Goal: Information Seeking & Learning: Compare options

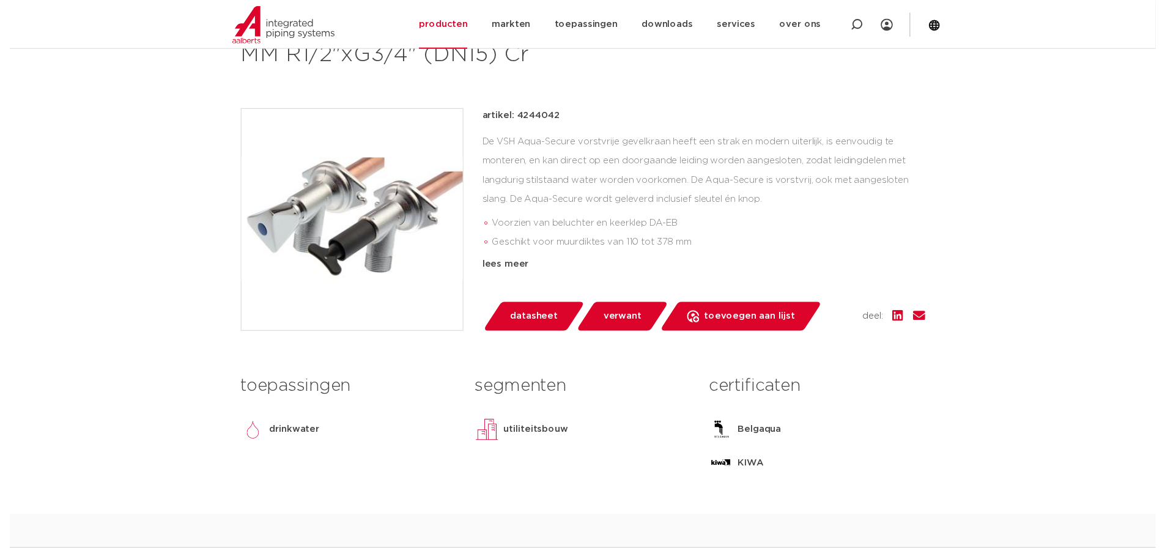
scroll to position [272, 0]
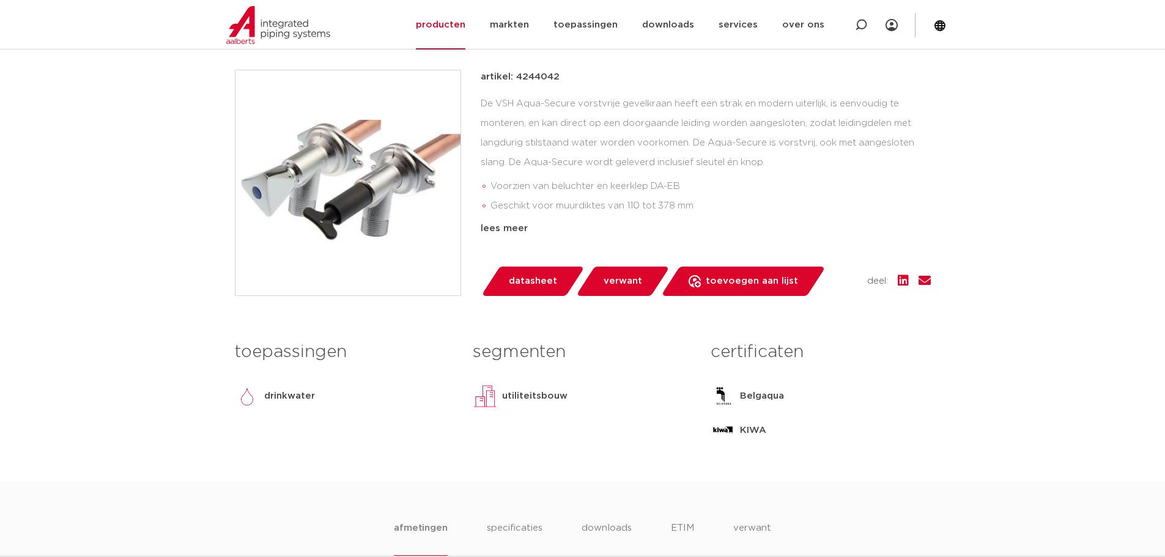
click at [544, 287] on span "datasheet" at bounding box center [533, 282] width 48 height 20
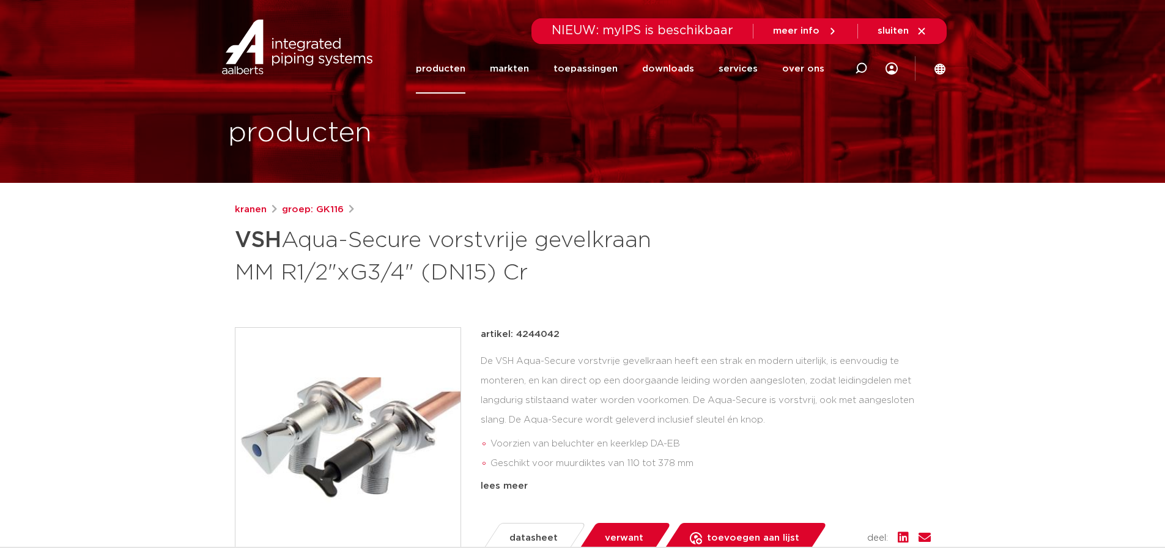
scroll to position [0, 0]
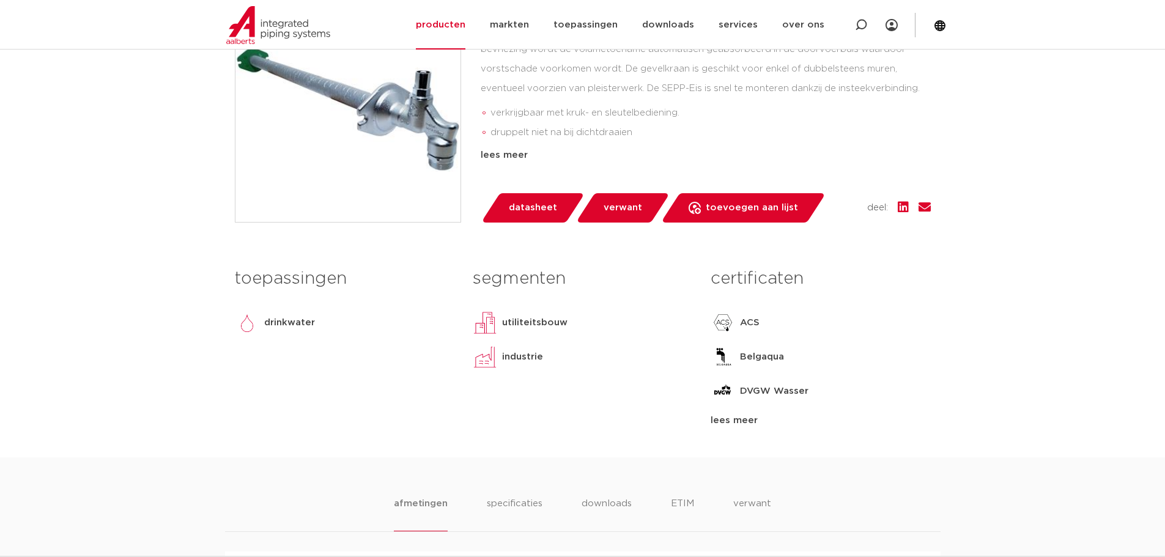
click at [624, 199] on span "verwant" at bounding box center [623, 208] width 39 height 20
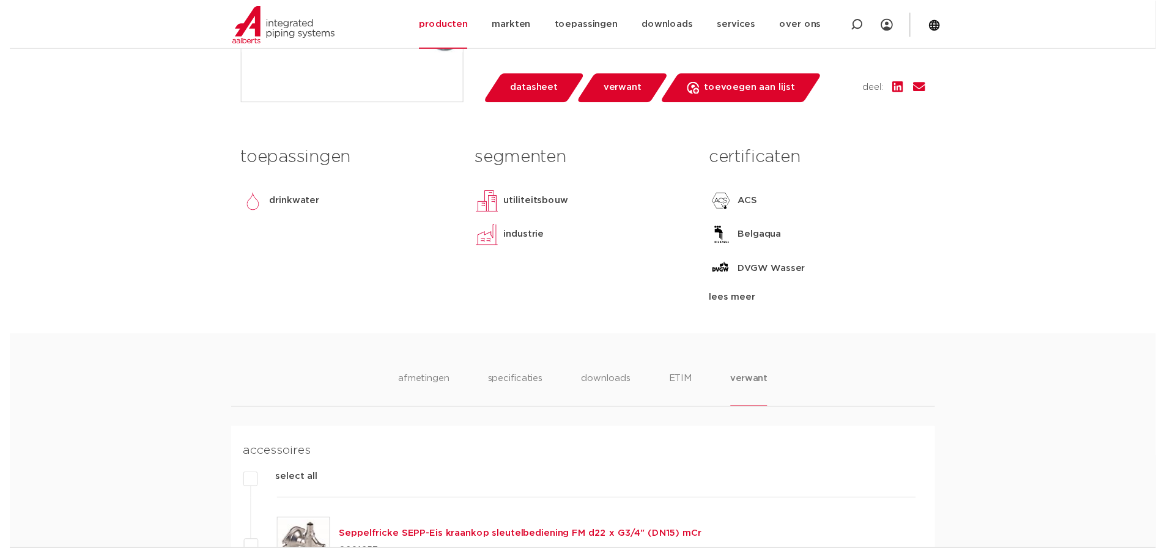
scroll to position [457, 0]
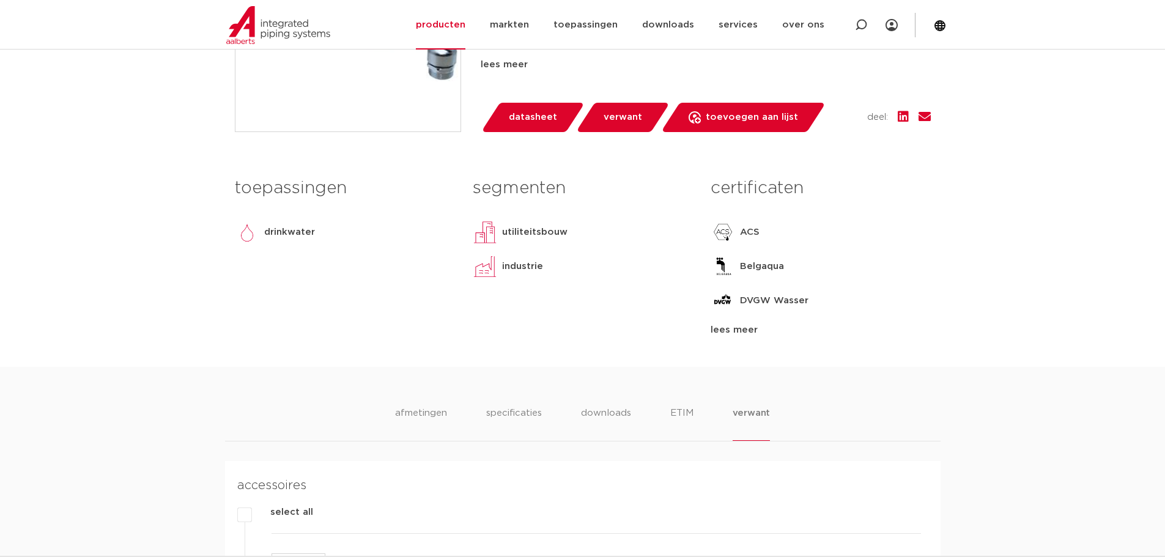
click at [516, 122] on span "datasheet" at bounding box center [533, 118] width 48 height 20
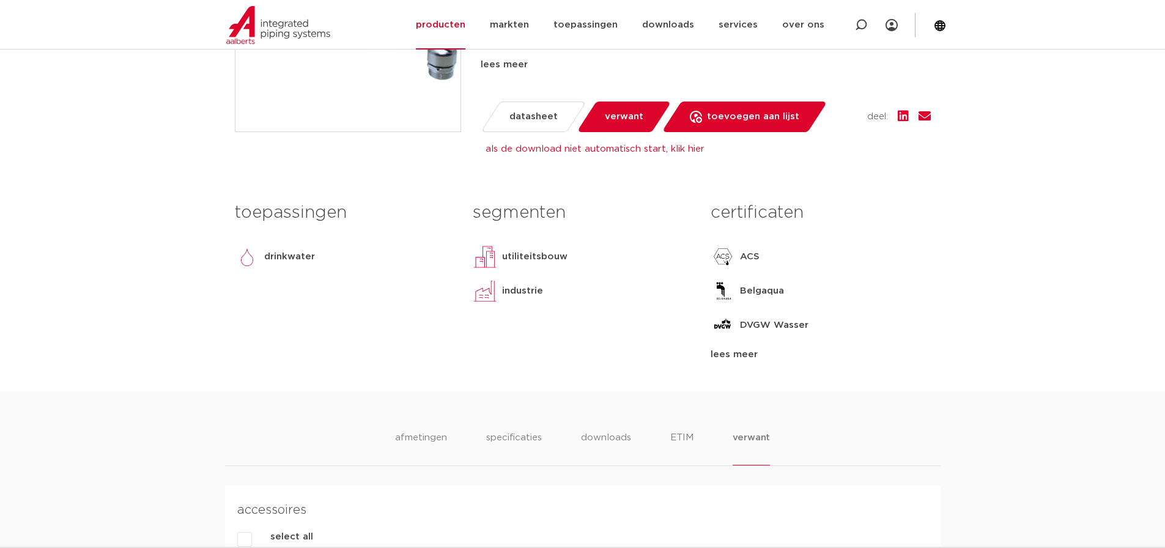
click at [772, 327] on p "DVGW Wasser" at bounding box center [774, 325] width 68 height 15
click at [755, 290] on p "Belgaqua" at bounding box center [762, 291] width 44 height 15
click at [745, 255] on p "ACS" at bounding box center [750, 256] width 20 height 15
click at [727, 354] on div "lees meer" at bounding box center [821, 354] width 220 height 15
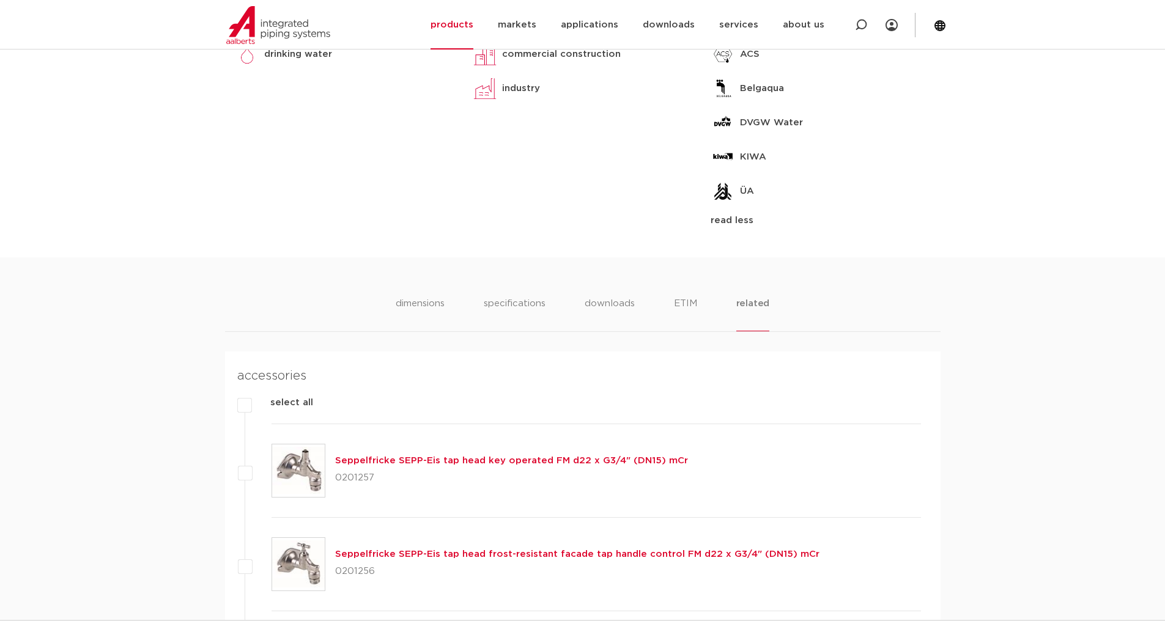
scroll to position [734, 0]
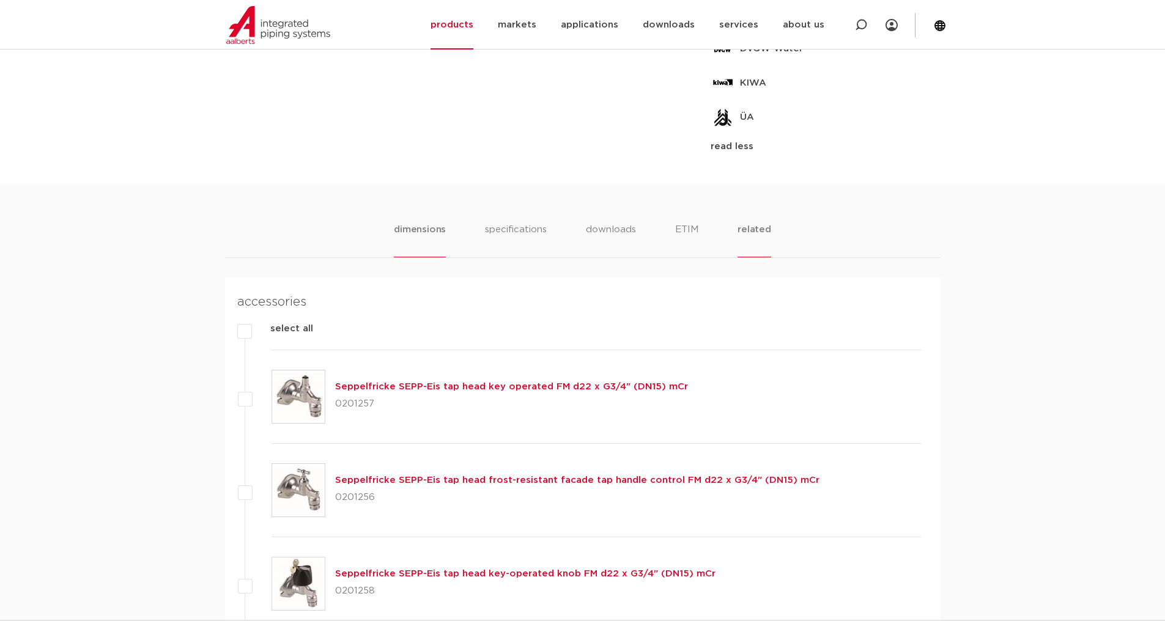
click at [416, 227] on font "dimensions" at bounding box center [420, 229] width 52 height 9
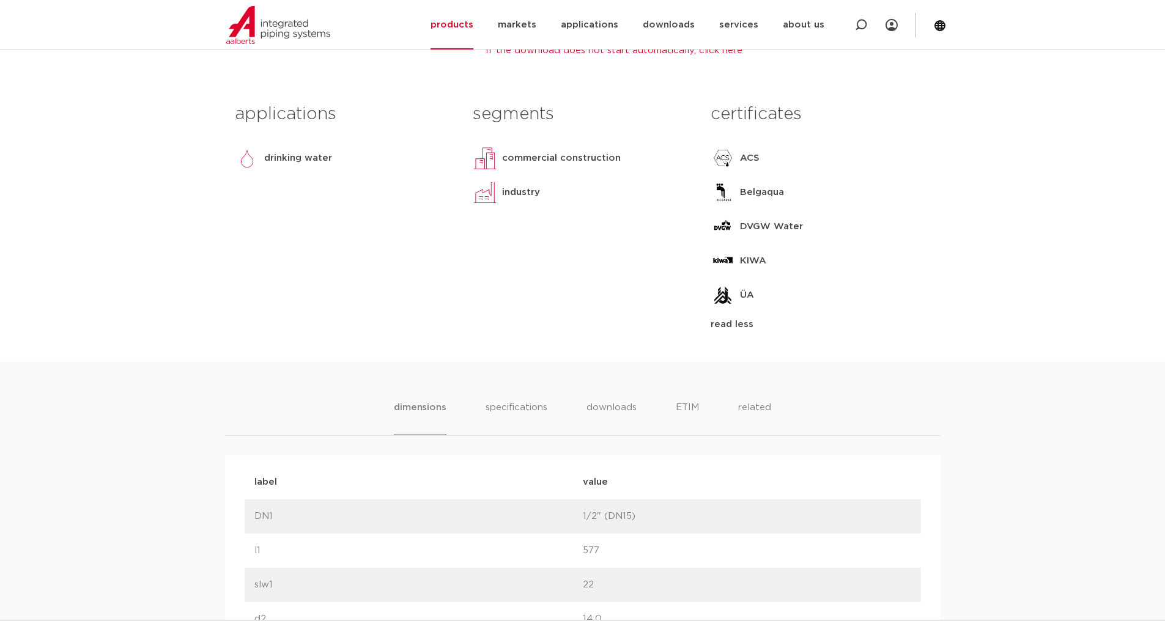
scroll to position [550, 0]
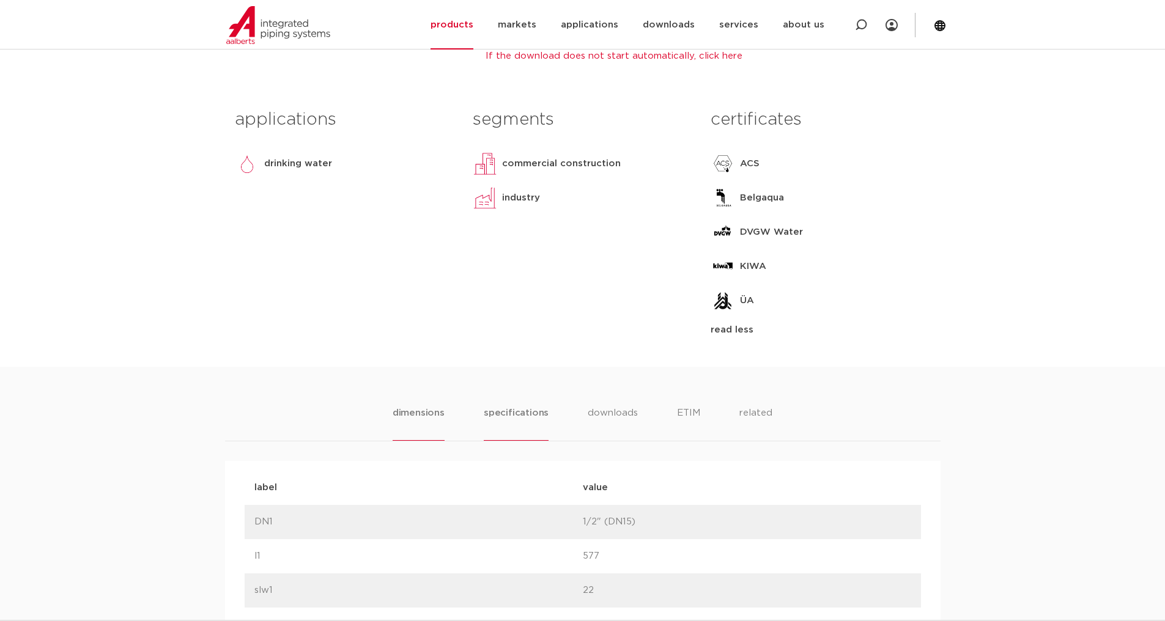
click at [539, 421] on li "specifications" at bounding box center [516, 423] width 65 height 35
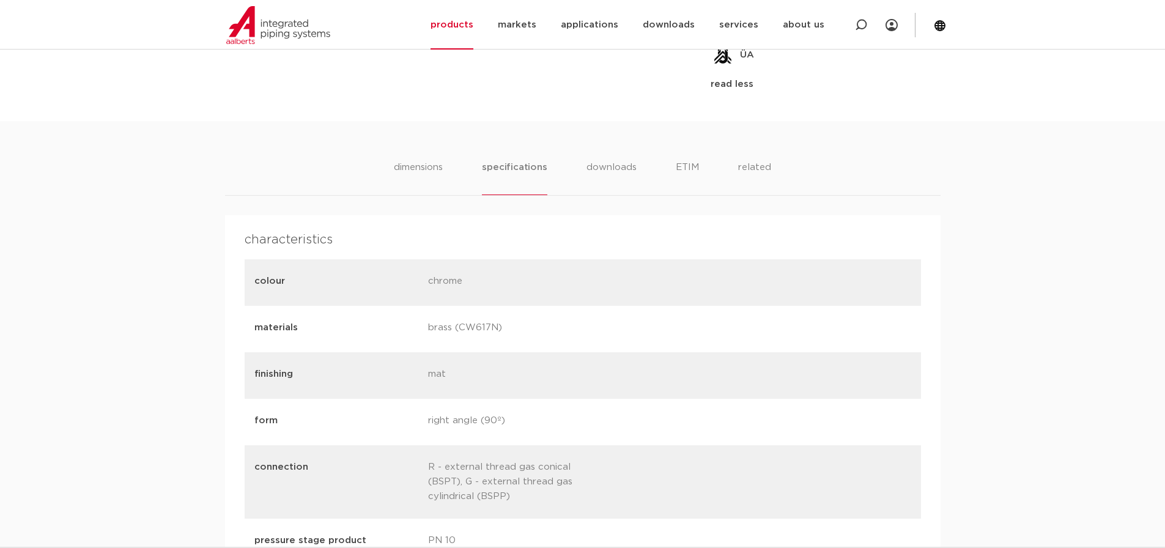
scroll to position [856, 0]
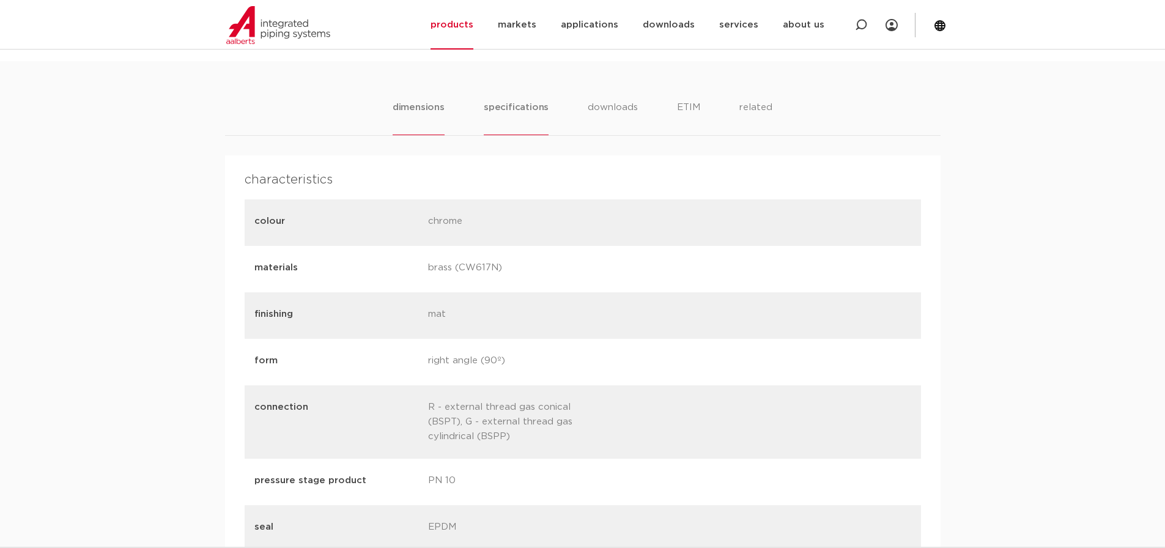
click at [420, 101] on li "dimensions" at bounding box center [419, 117] width 52 height 35
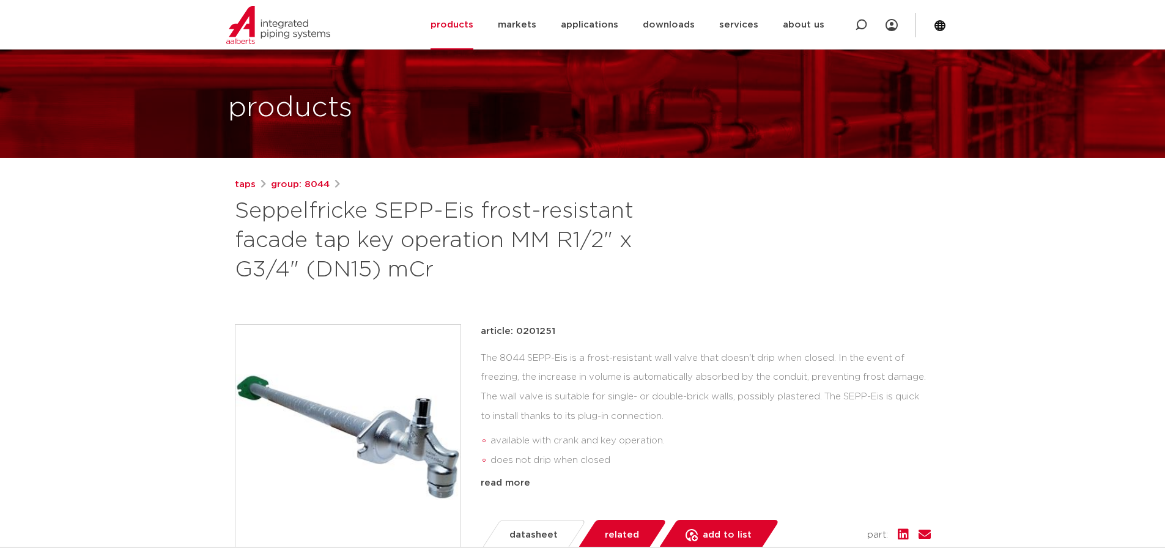
scroll to position [0, 0]
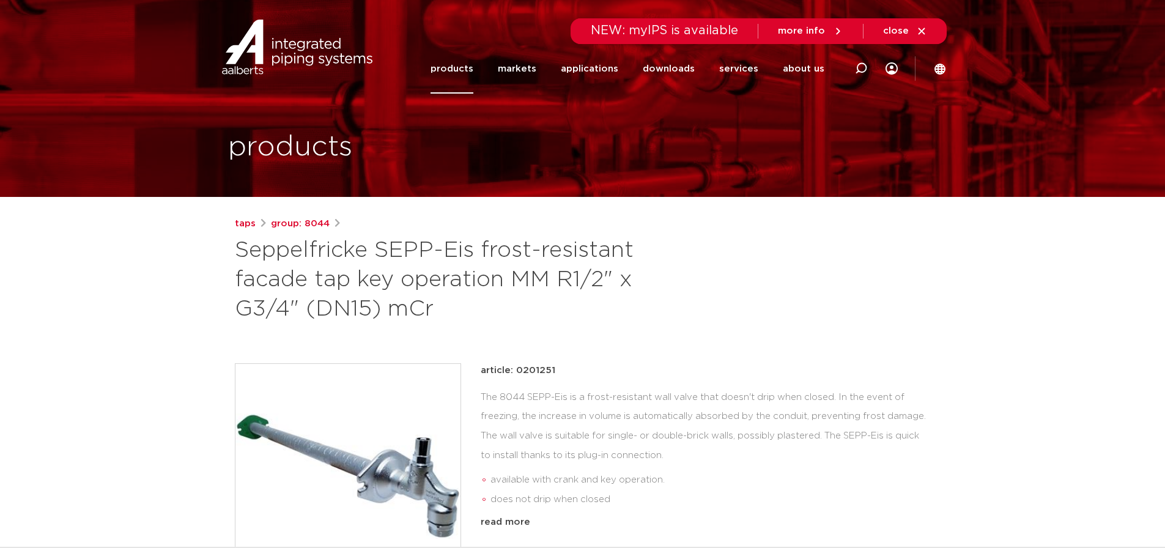
click at [522, 277] on font "Seppelfricke SEPP-Eis frost-resistant facade tap key operation MM R1/2" x G3/4"…" at bounding box center [434, 279] width 399 height 81
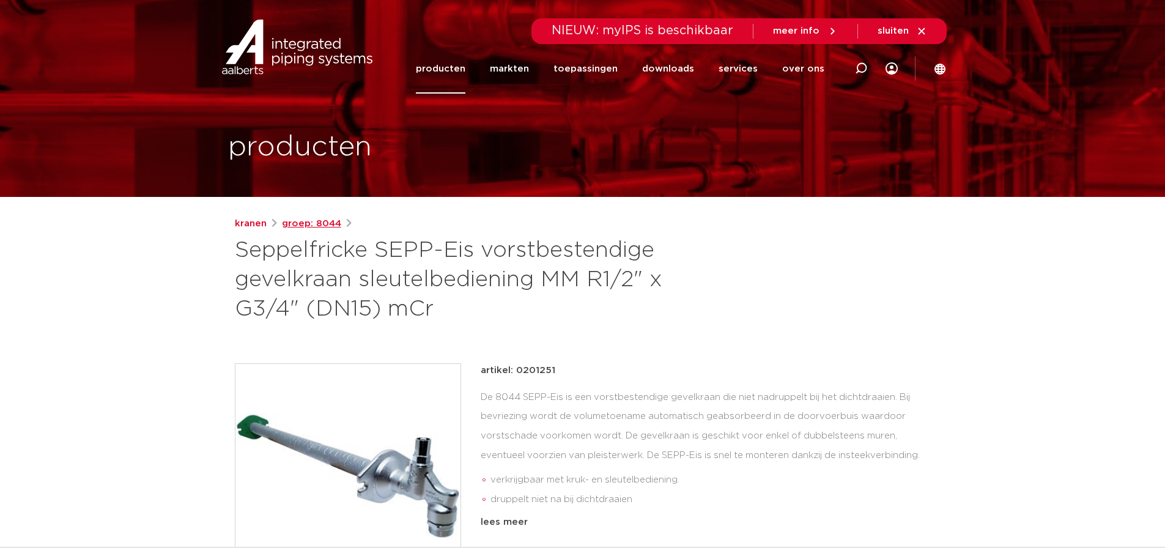
click at [318, 226] on link "groep: 8044" at bounding box center [311, 223] width 59 height 15
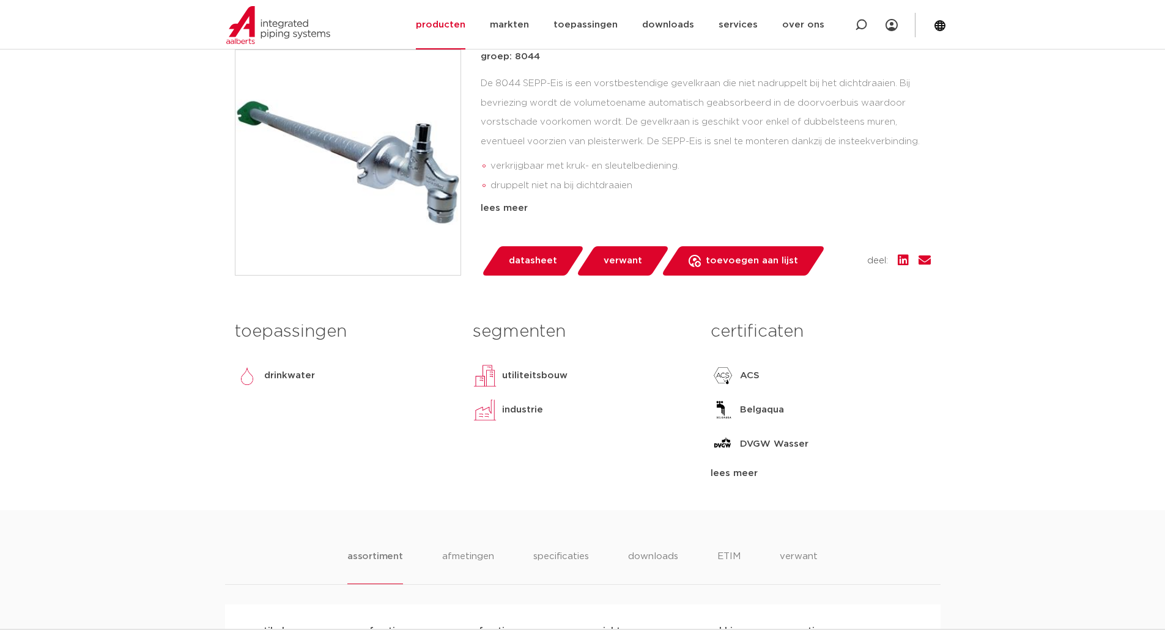
scroll to position [306, 0]
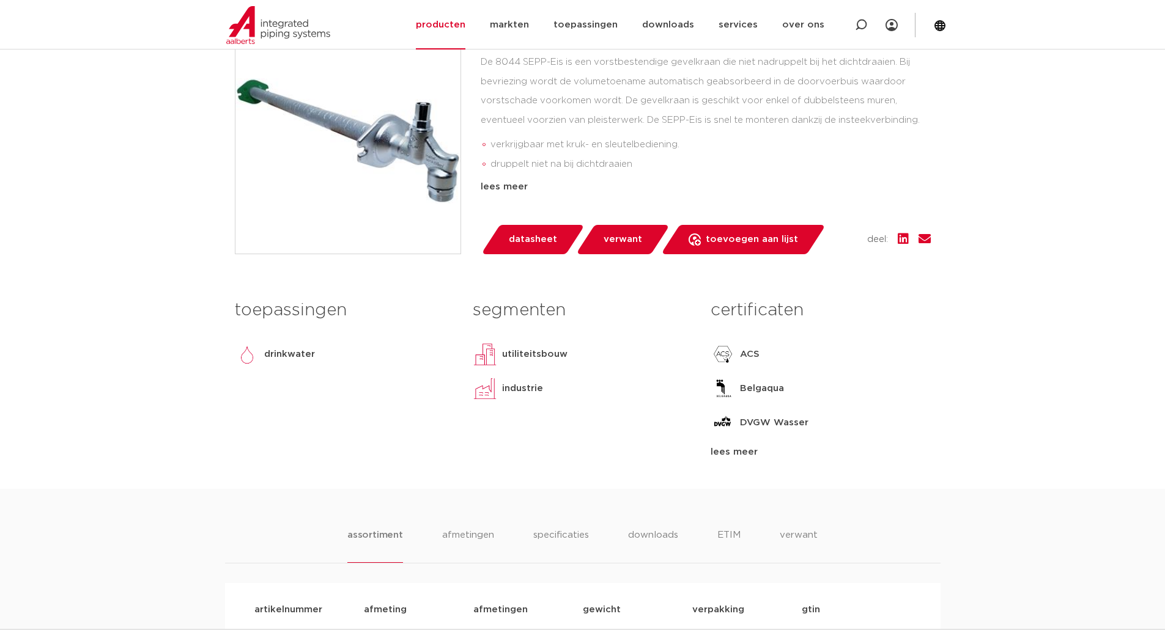
click at [743, 457] on div "lees meer" at bounding box center [821, 452] width 220 height 15
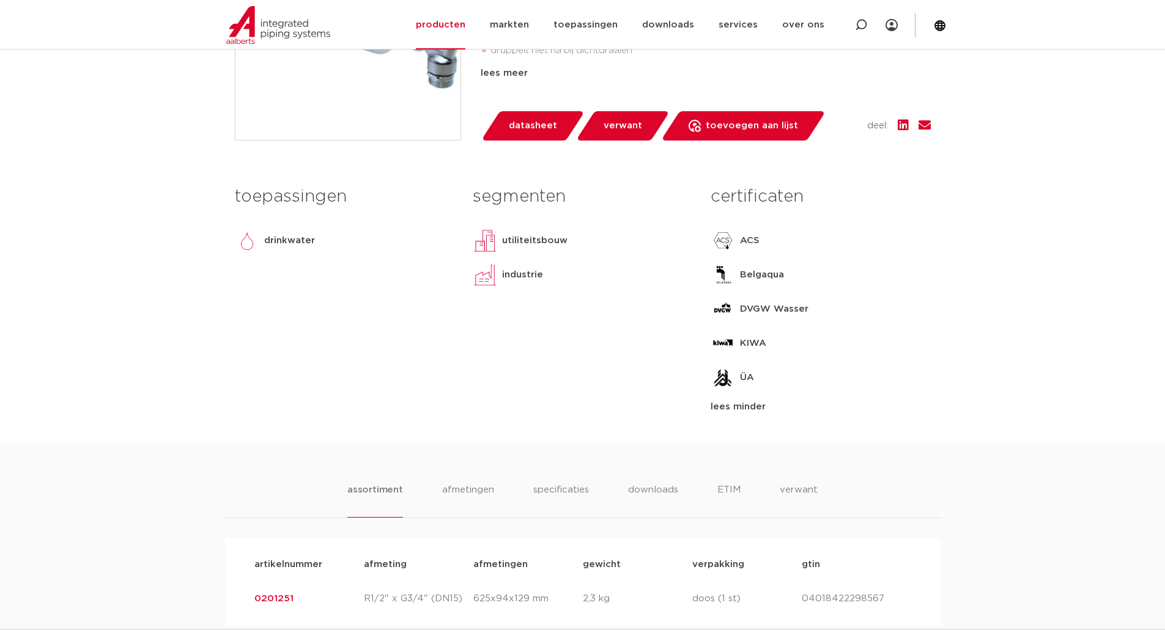
scroll to position [550, 0]
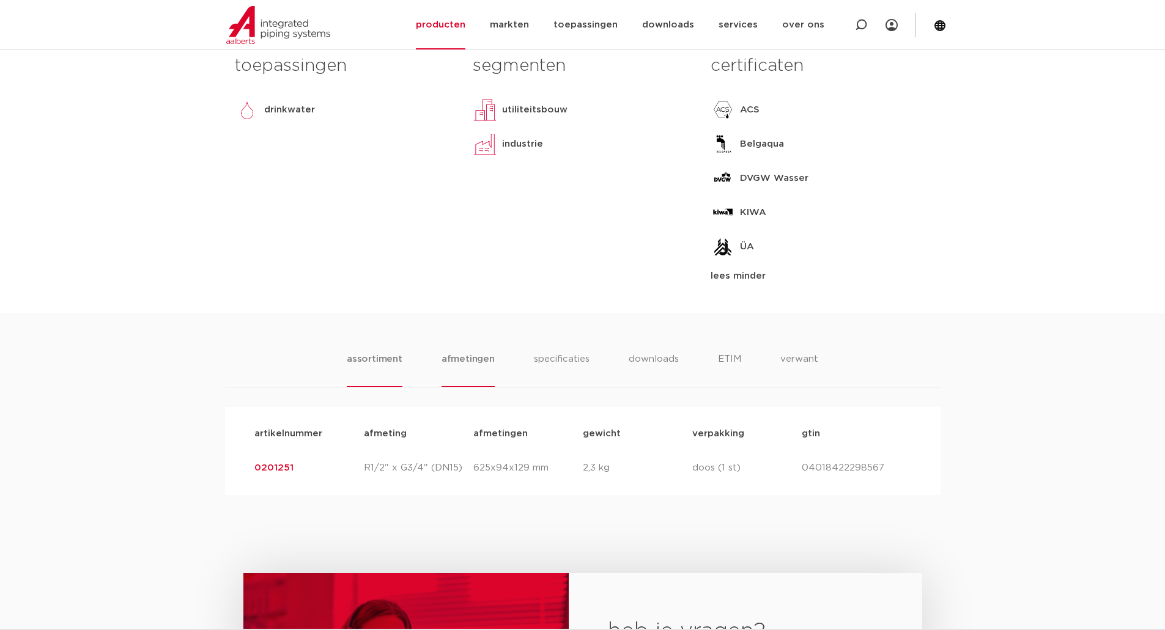
click at [486, 352] on li "afmetingen" at bounding box center [468, 369] width 53 height 35
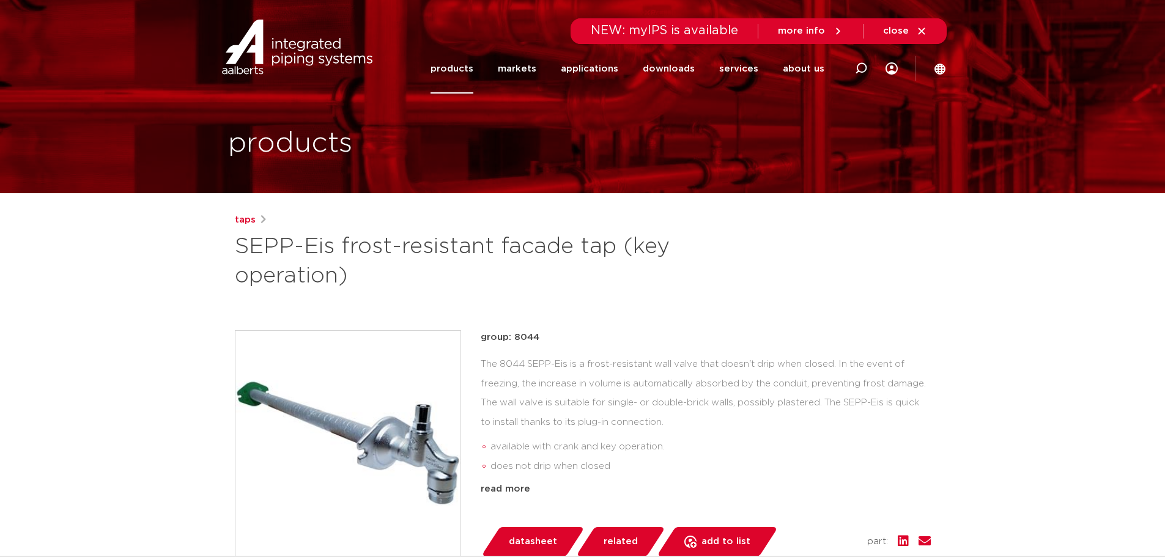
scroll to position [0, 0]
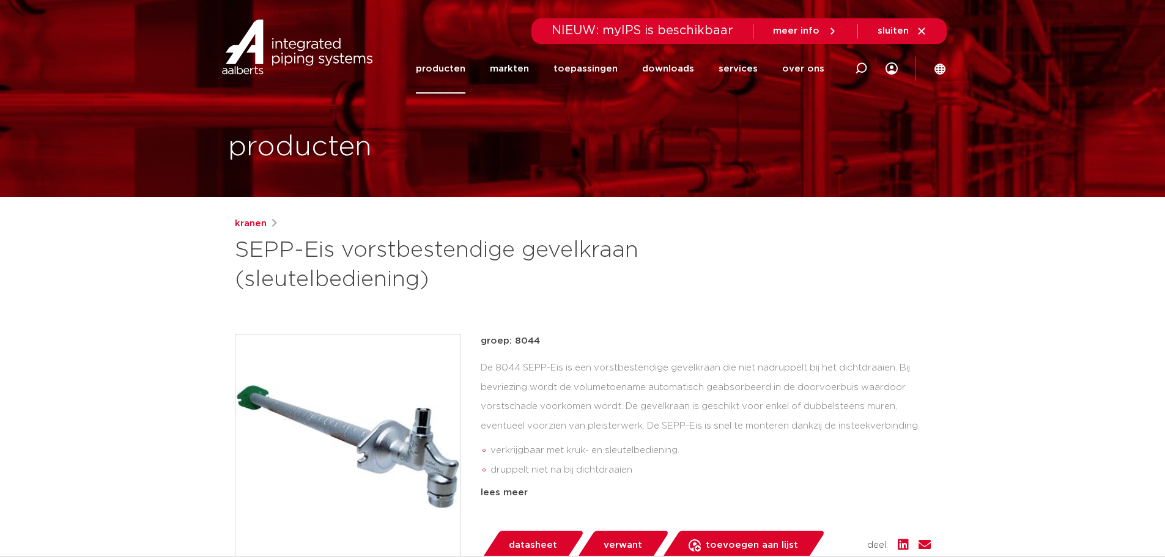
click at [495, 342] on p "groep: 8044" at bounding box center [706, 341] width 450 height 15
copy div "groep: 8044"
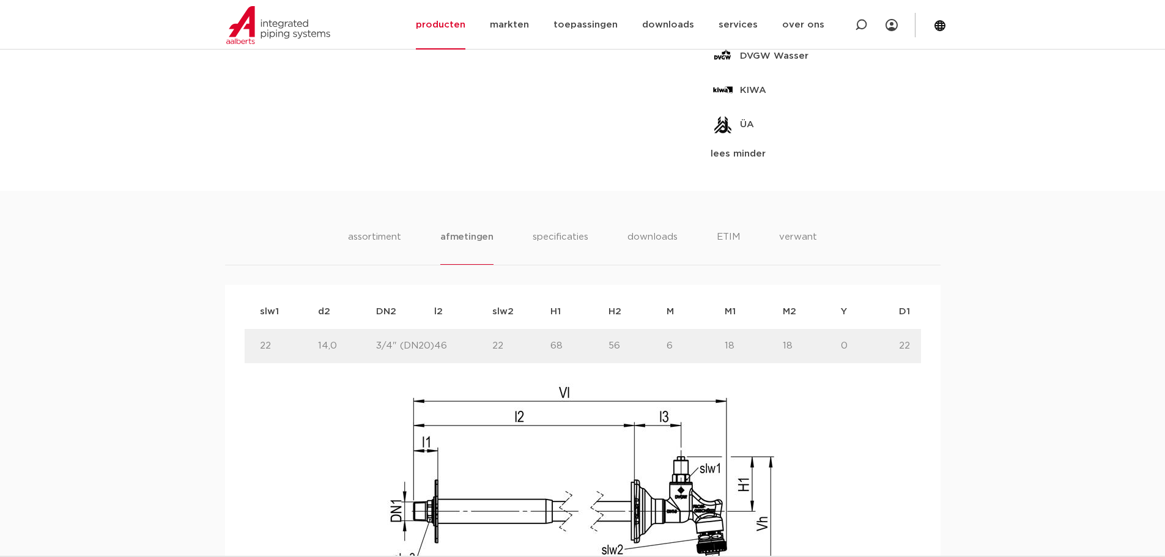
scroll to position [0, 76]
click at [559, 235] on li "specificaties" at bounding box center [560, 247] width 59 height 35
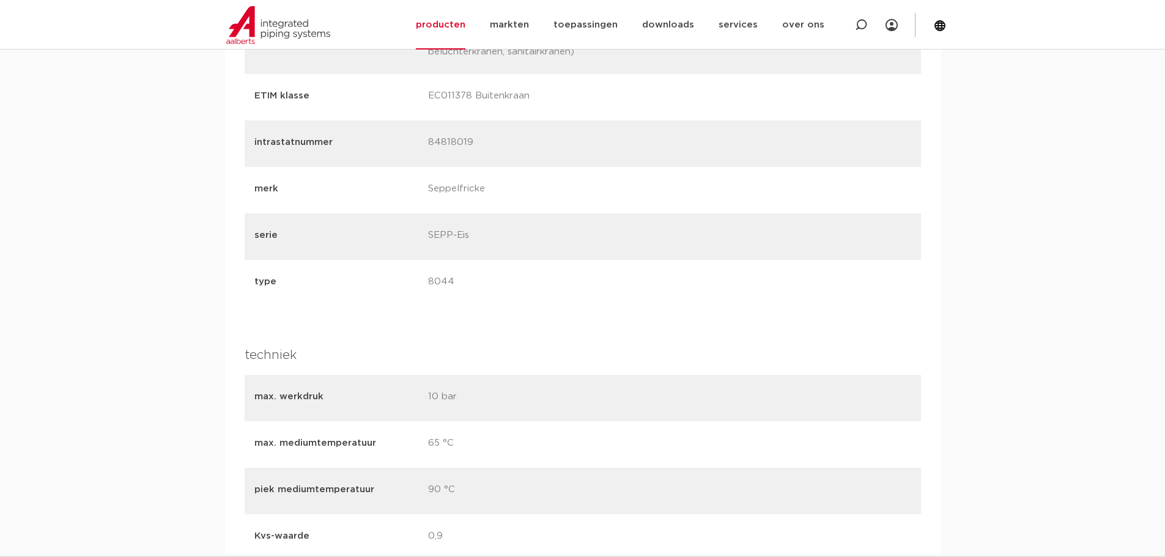
scroll to position [1406, 0]
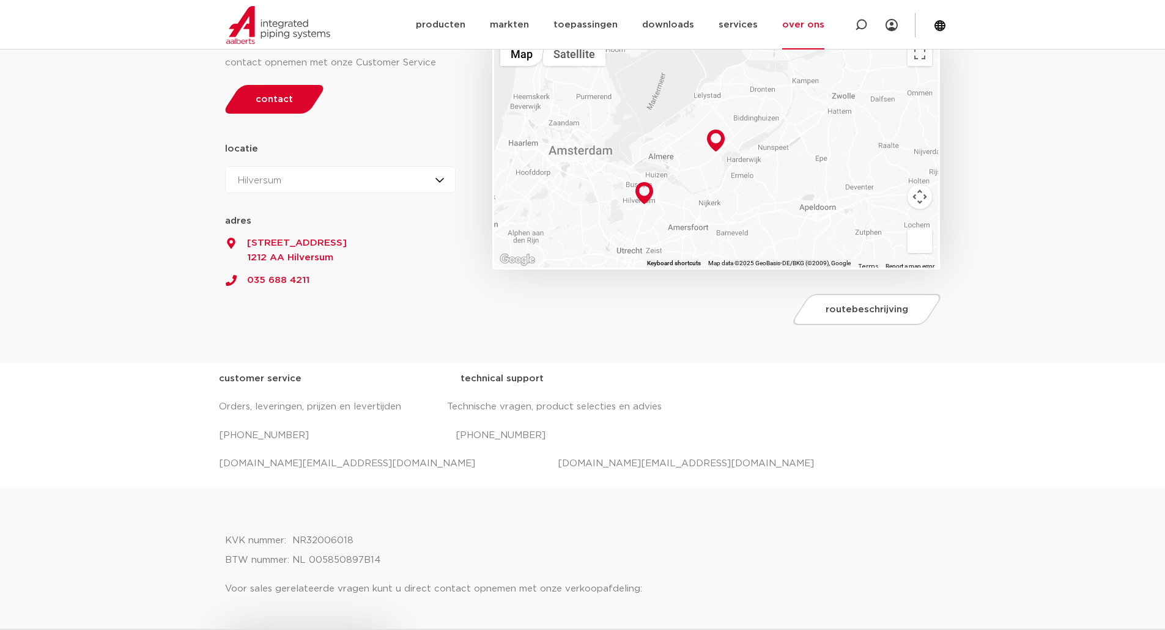
scroll to position [183, 0]
drag, startPoint x: 446, startPoint y: 465, endPoint x: 582, endPoint y: 465, distance: 135.8
click at [582, 465] on p "salessupport.nl@aalberts-ips.com projecten.nl@aalberts-ips.com" at bounding box center [583, 463] width 728 height 20
copy p "projecten.nl@aalberts-ips.com"
drag, startPoint x: 219, startPoint y: 464, endPoint x: 369, endPoint y: 456, distance: 150.0
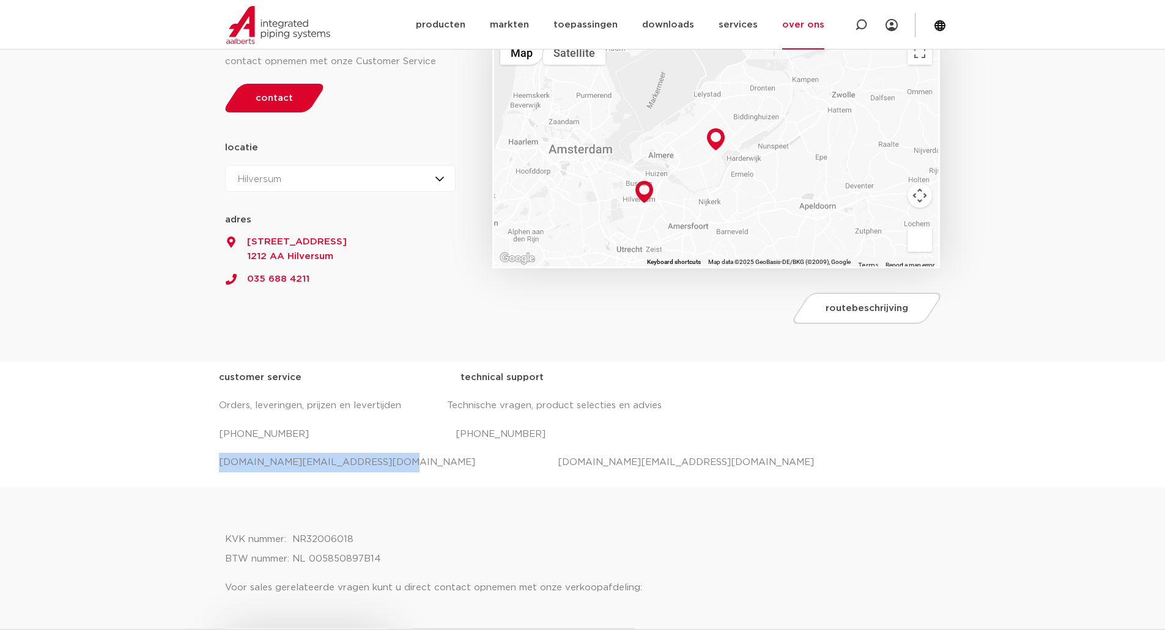
click at [369, 456] on p "salessupport.nl@aalberts-ips.com projecten.nl@aalberts-ips.com" at bounding box center [583, 463] width 728 height 20
copy p "salessupport.nl@aalberts-ips.com"
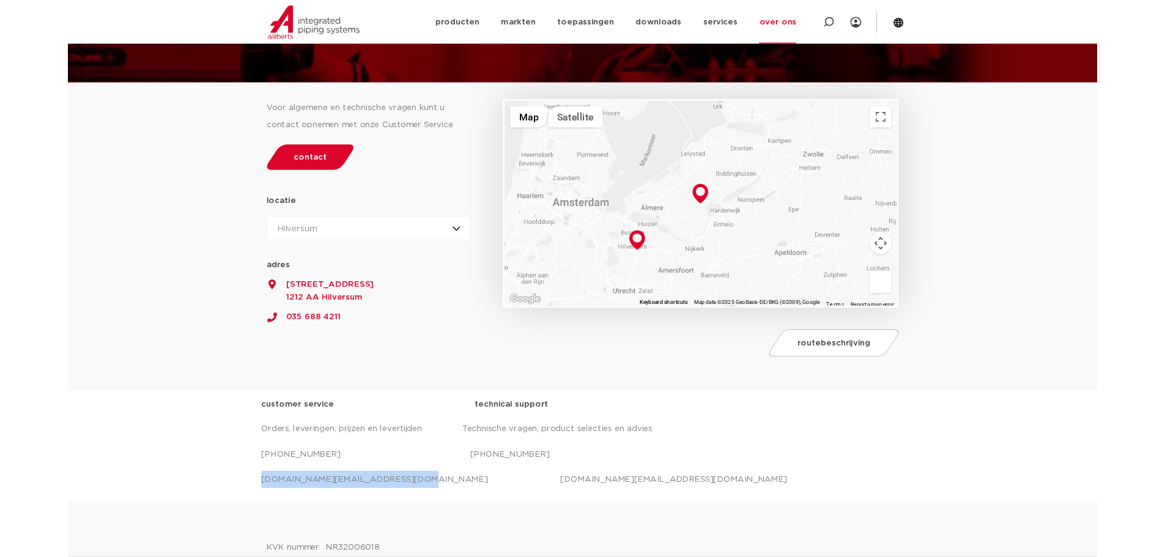
scroll to position [0, 0]
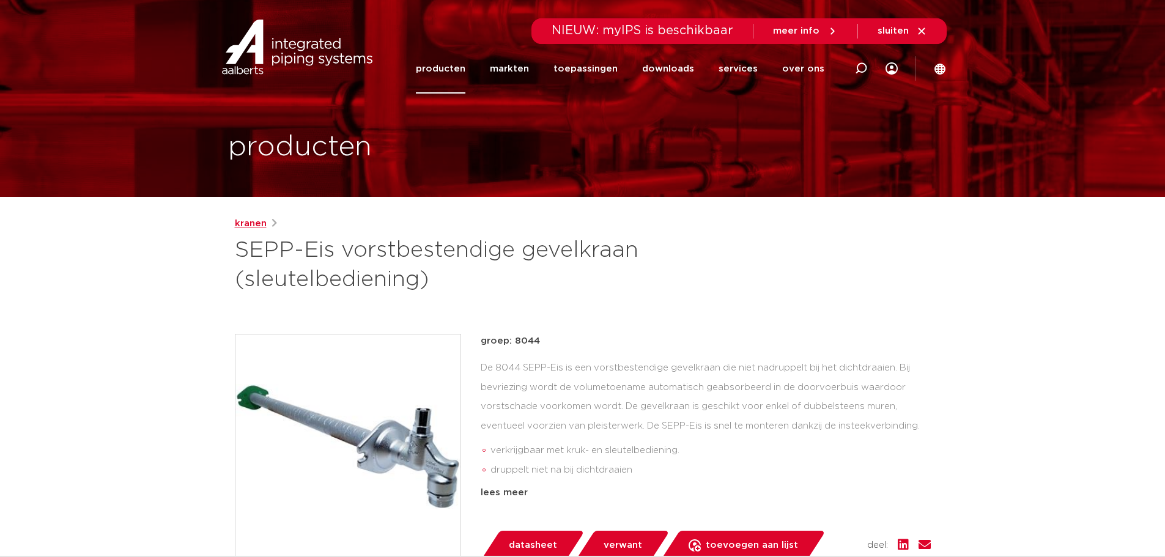
click at [256, 223] on link "kranen" at bounding box center [251, 223] width 32 height 15
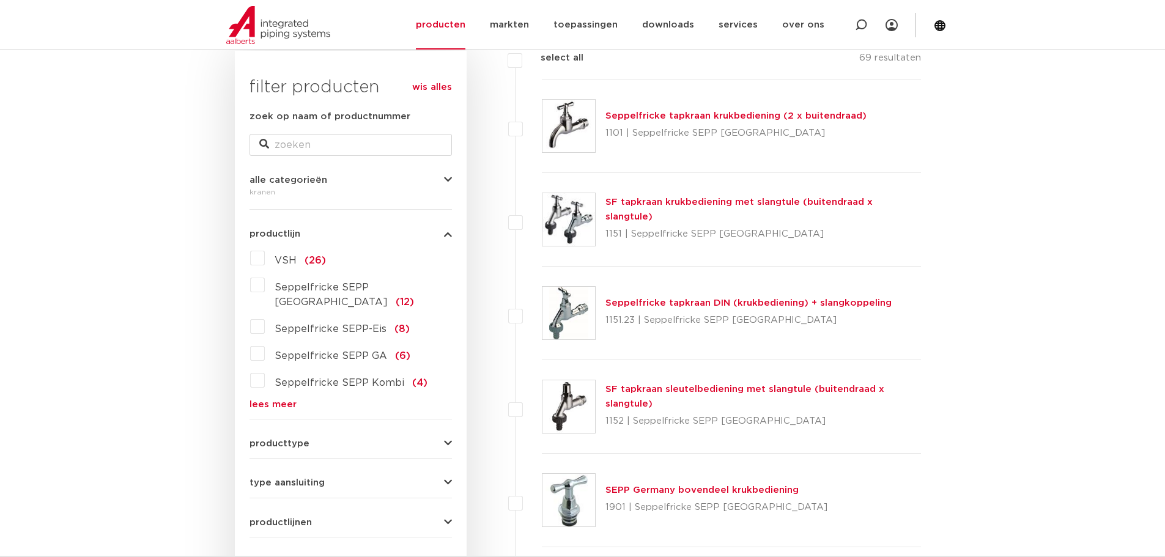
scroll to position [306, 0]
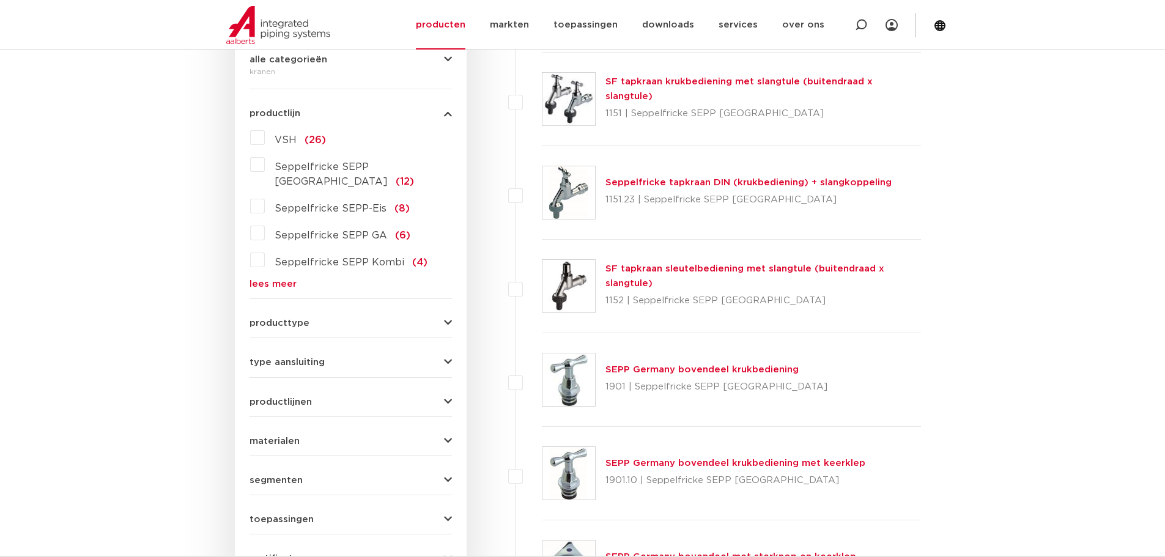
click at [306, 319] on span "producttype" at bounding box center [279, 323] width 60 height 9
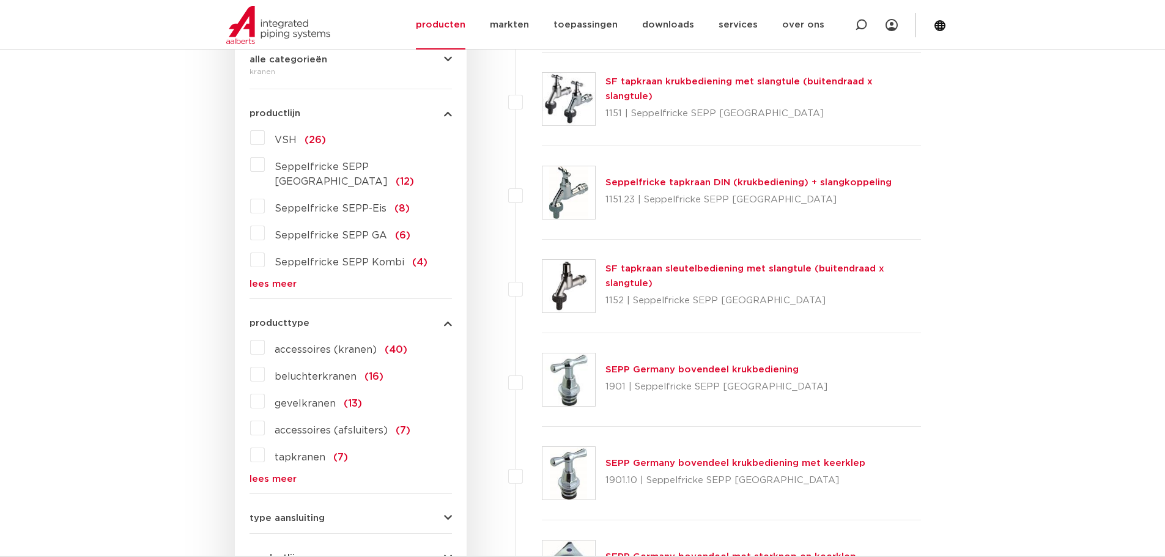
click at [265, 391] on label "gevelkranen (13)" at bounding box center [313, 401] width 97 height 20
click at [0, 0] on input "gevelkranen (13)" at bounding box center [0, 0] width 0 height 0
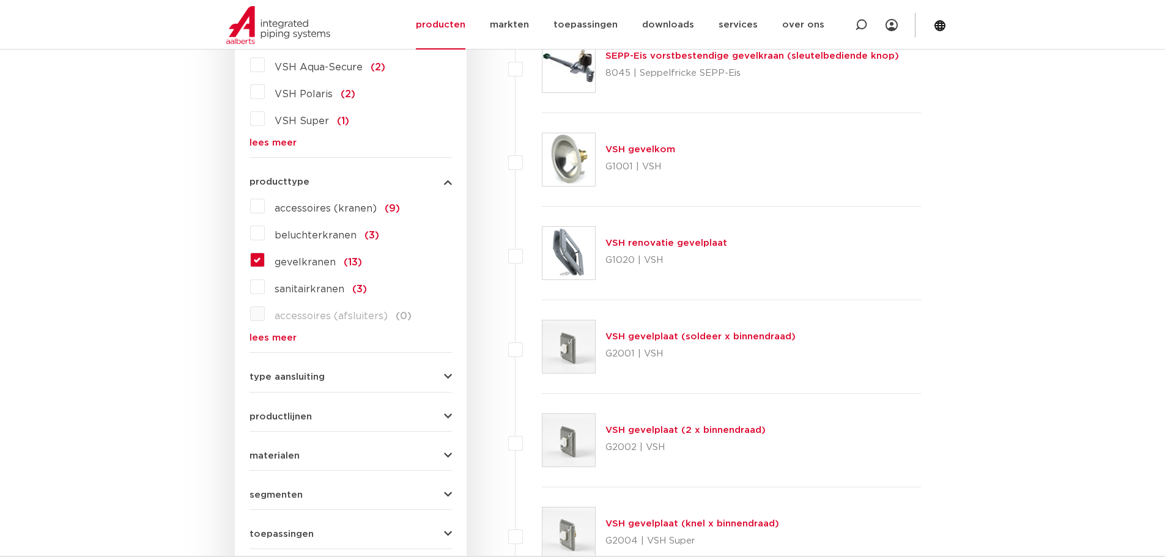
scroll to position [441, 0]
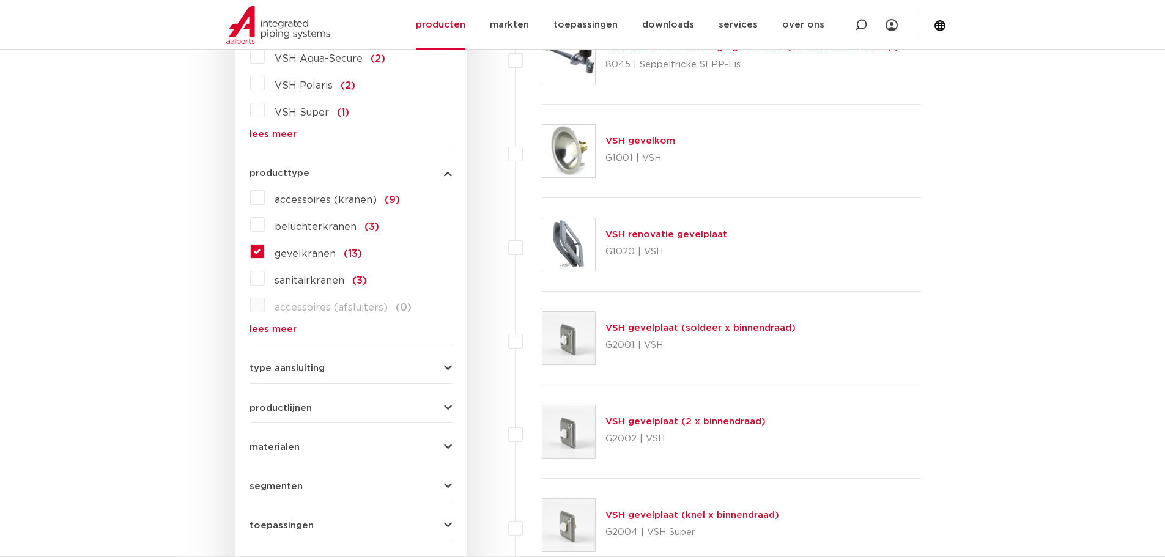
click at [303, 368] on span "type aansluiting" at bounding box center [286, 368] width 75 height 9
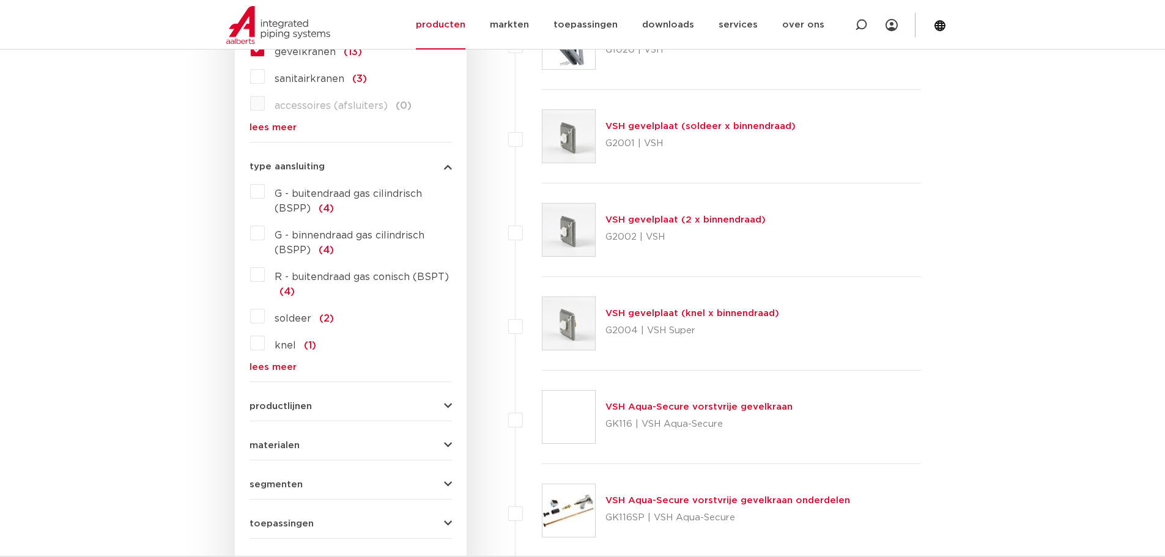
scroll to position [747, 0]
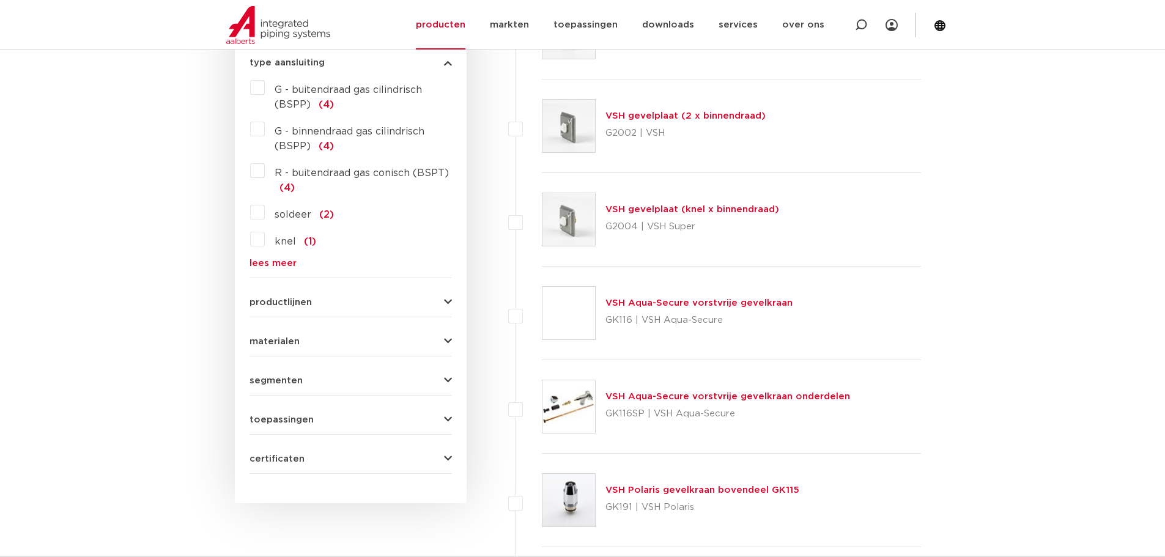
click at [306, 293] on div "productlijnen VSH SmartPress maak een keuze VSH SmartPress afsluiters VSH Smart…" at bounding box center [350, 297] width 202 height 19
click at [310, 300] on span "productlijnen" at bounding box center [280, 302] width 62 height 9
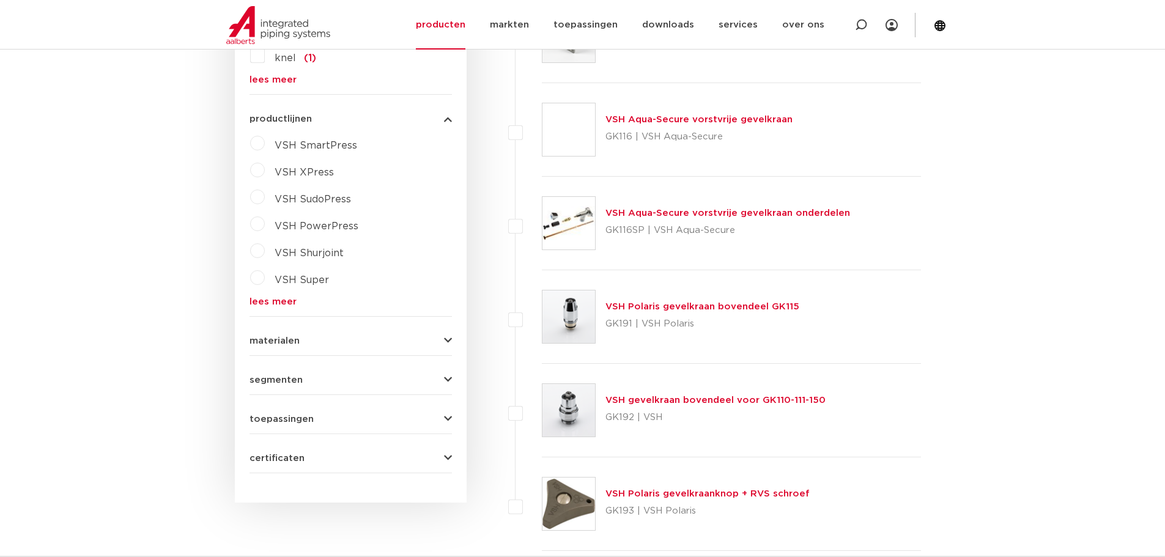
click at [328, 337] on button "materialen" at bounding box center [350, 340] width 202 height 9
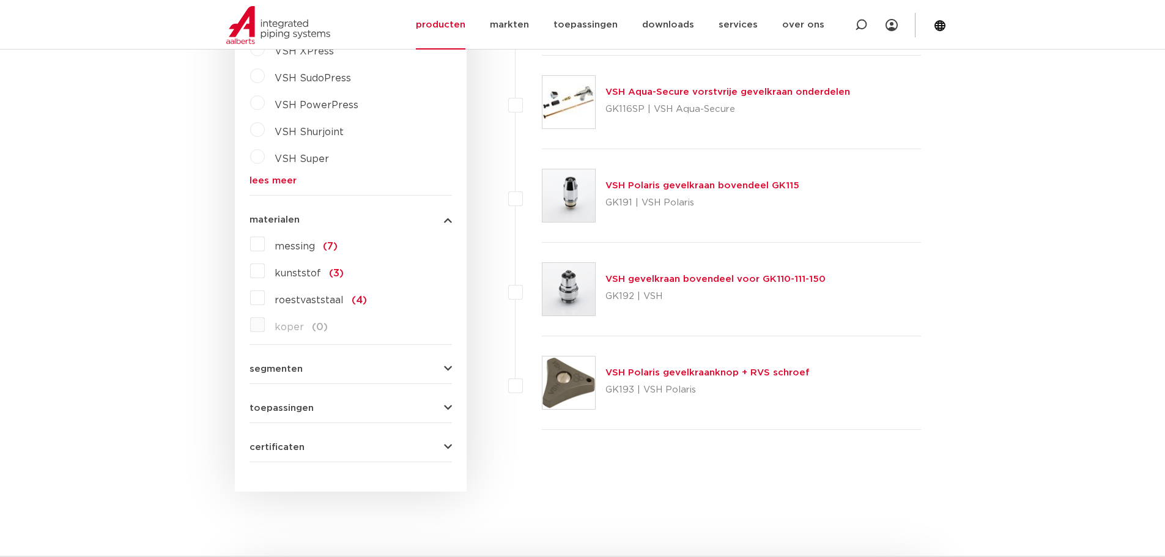
scroll to position [1052, 0]
click at [284, 243] on span "messing" at bounding box center [295, 245] width 40 height 10
click at [0, 0] on input "messing (7)" at bounding box center [0, 0] width 0 height 0
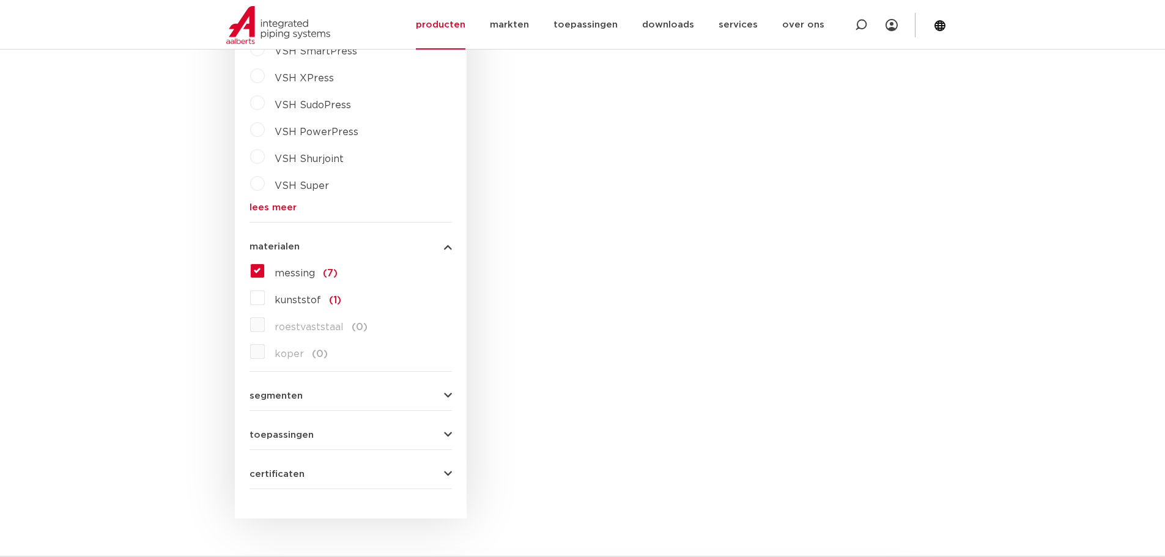
scroll to position [1052, 0]
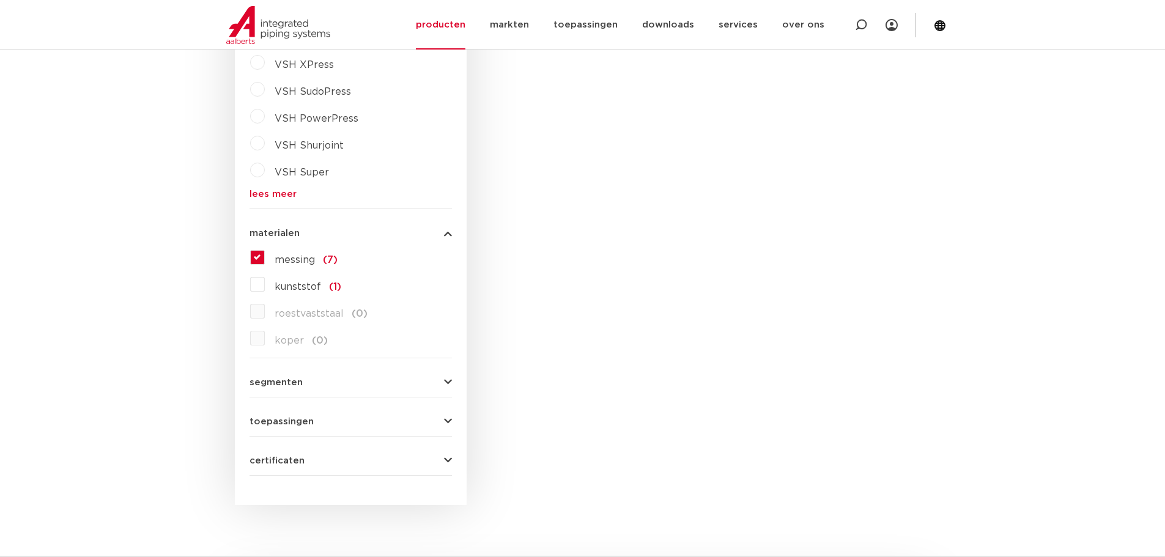
click at [294, 407] on div "toepassingen drinkwater (7) droge blusleiding (0)" at bounding box center [350, 416] width 202 height 19
click at [305, 378] on button "segmenten" at bounding box center [350, 382] width 202 height 9
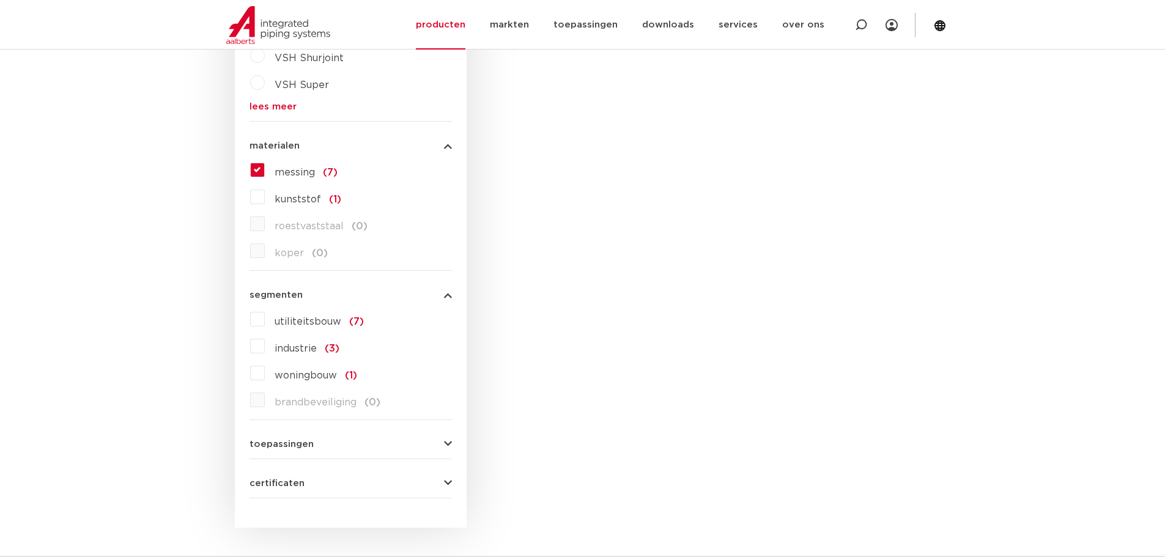
scroll to position [1236, 0]
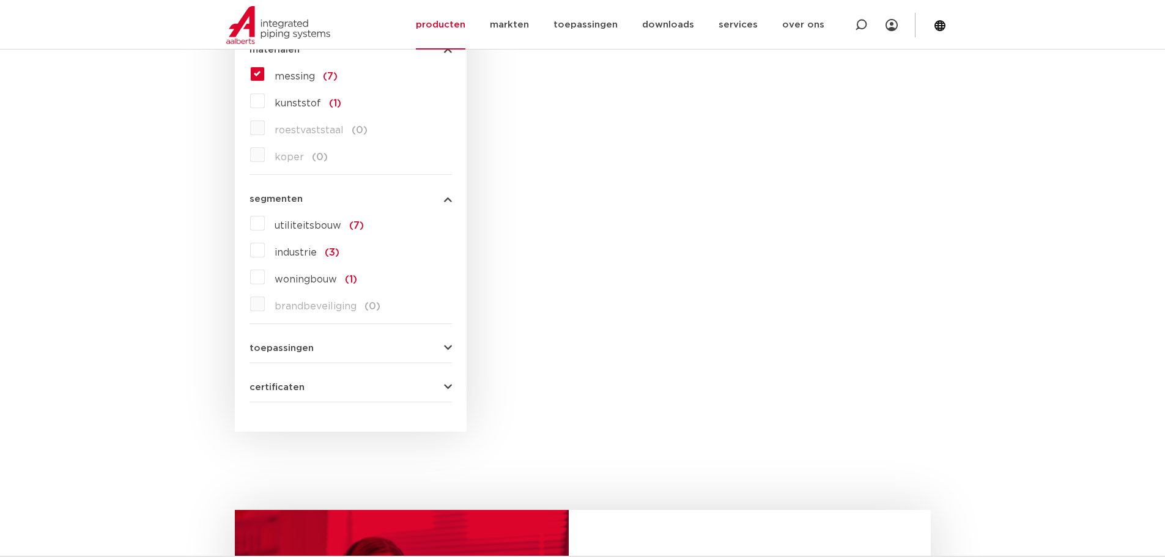
click at [322, 344] on button "toepassingen" at bounding box center [350, 348] width 202 height 9
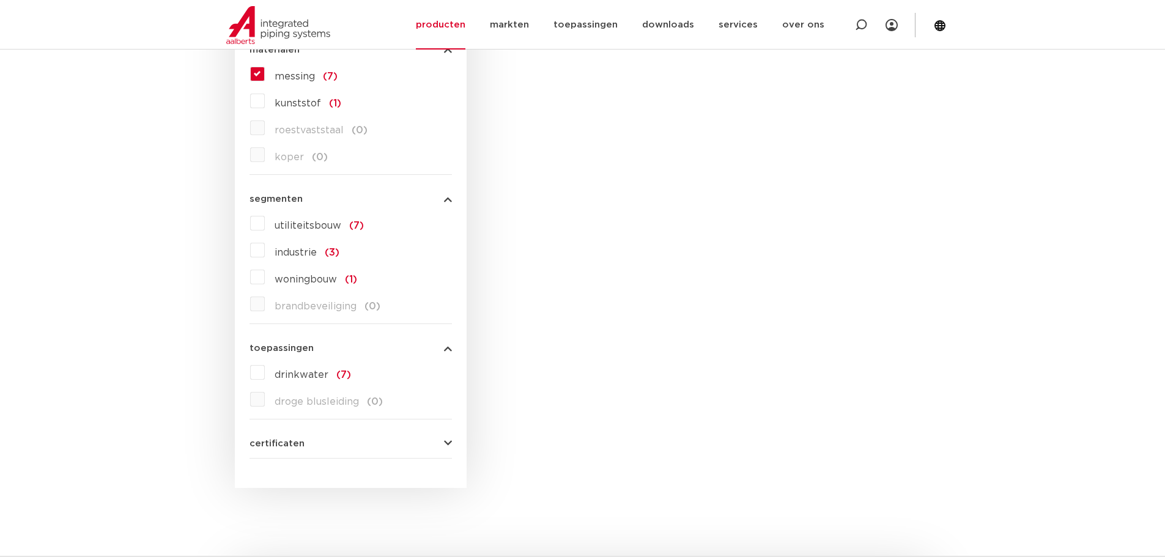
click at [265, 363] on label "drinkwater (7)" at bounding box center [308, 373] width 86 height 20
click at [0, 0] on input "drinkwater (7)" at bounding box center [0, 0] width 0 height 0
click at [291, 439] on span "certificaten" at bounding box center [276, 443] width 55 height 9
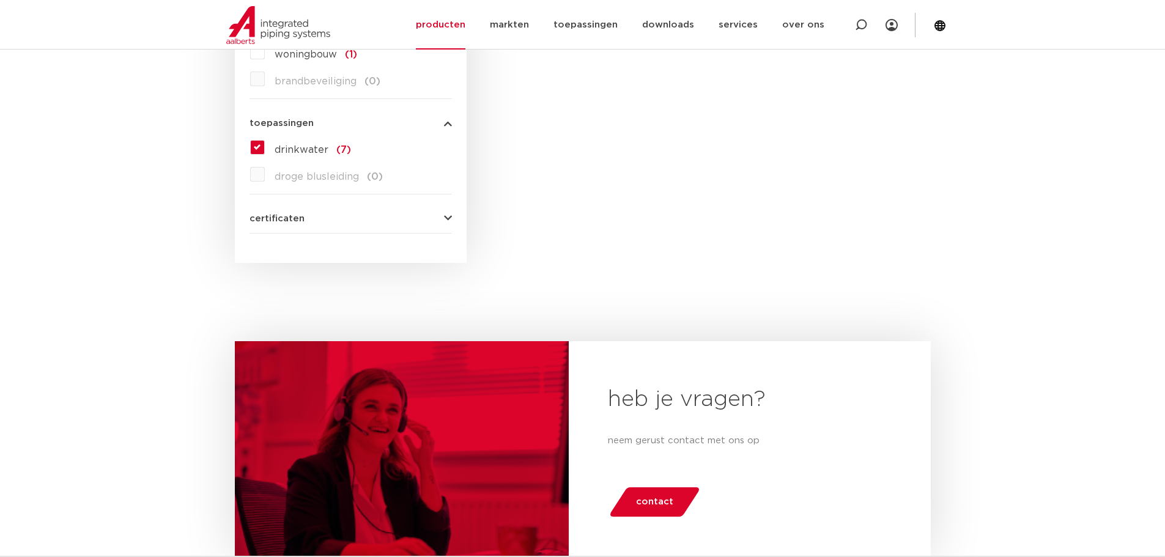
scroll to position [1376, 0]
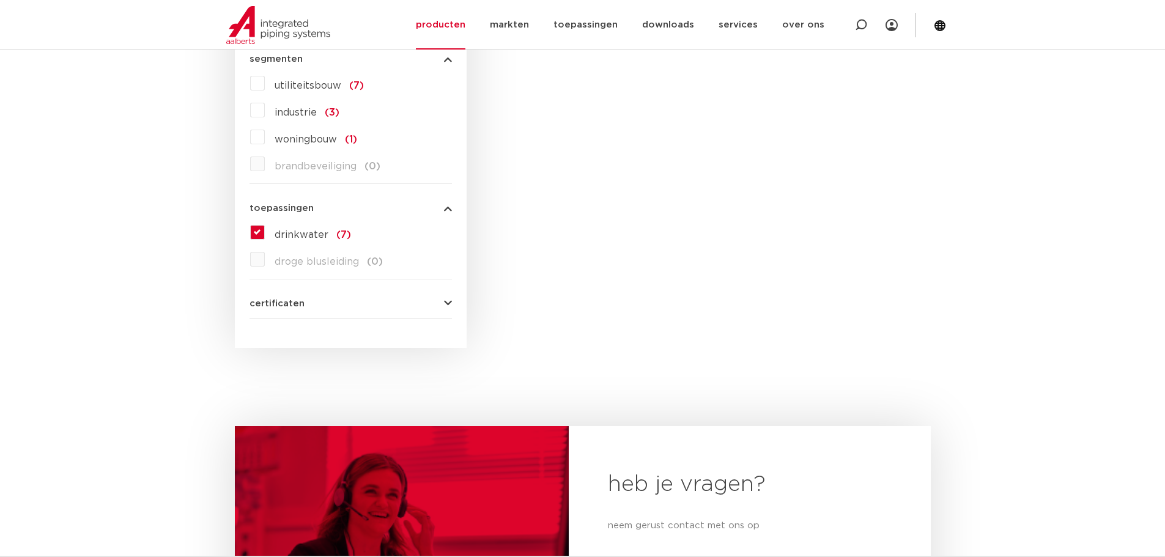
click at [375, 299] on button "certificaten" at bounding box center [350, 303] width 202 height 9
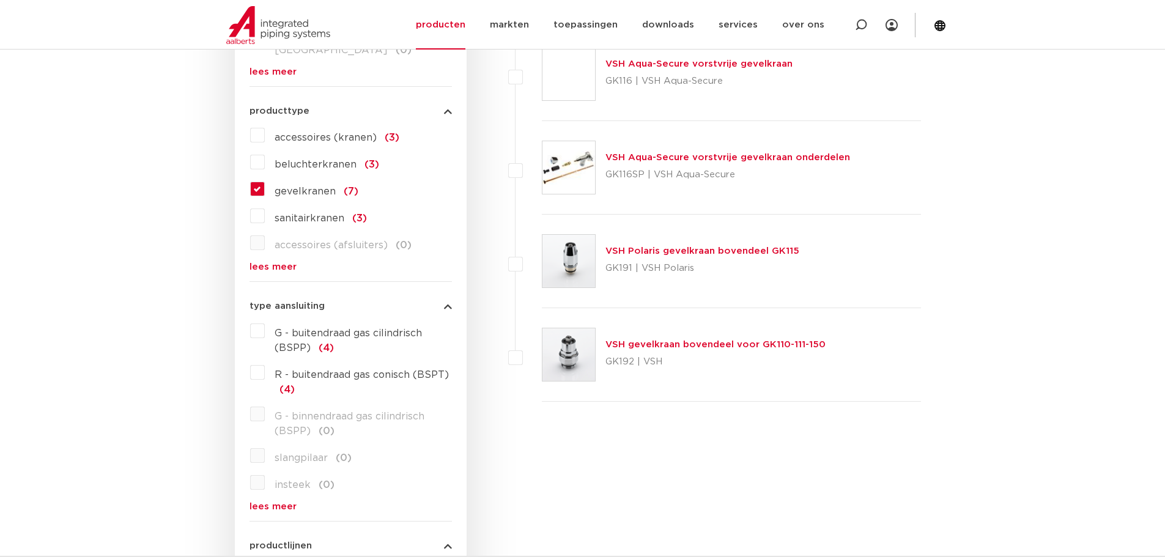
scroll to position [0, 0]
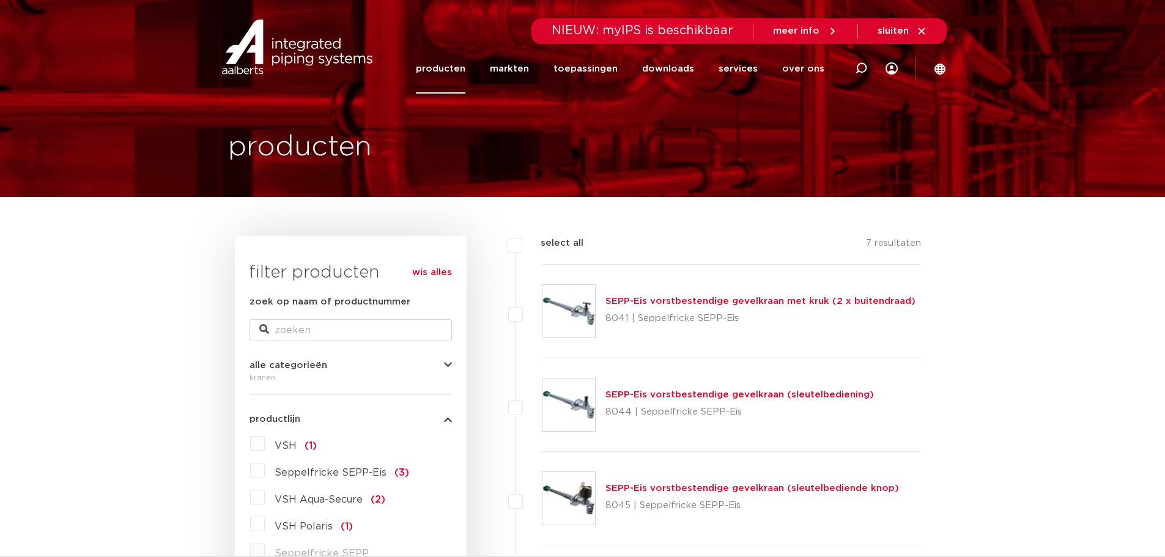
drag, startPoint x: 493, startPoint y: 391, endPoint x: 486, endPoint y: 135, distance: 255.7
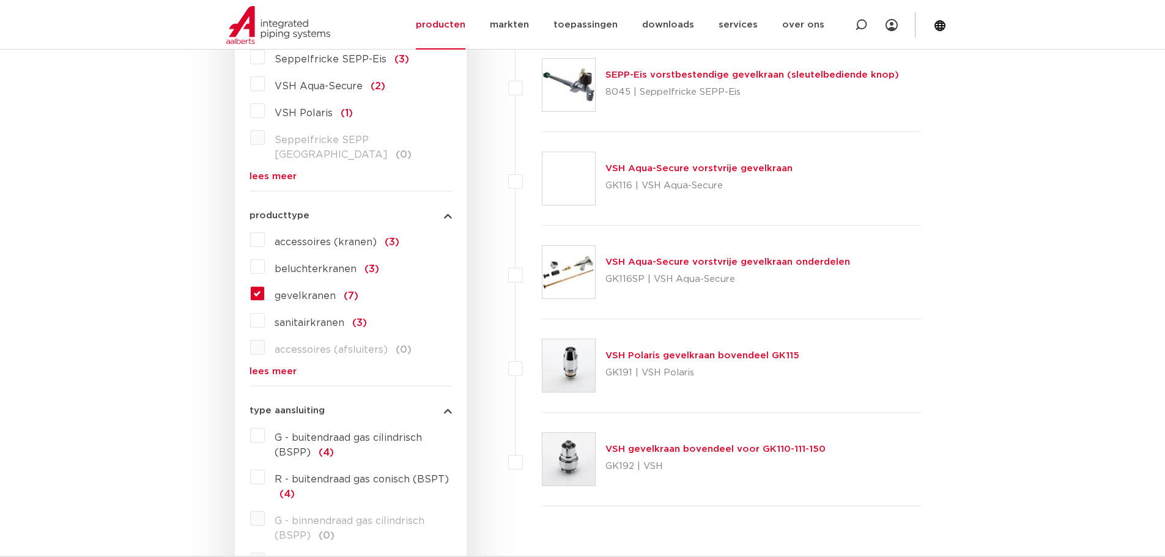
scroll to position [428, 0]
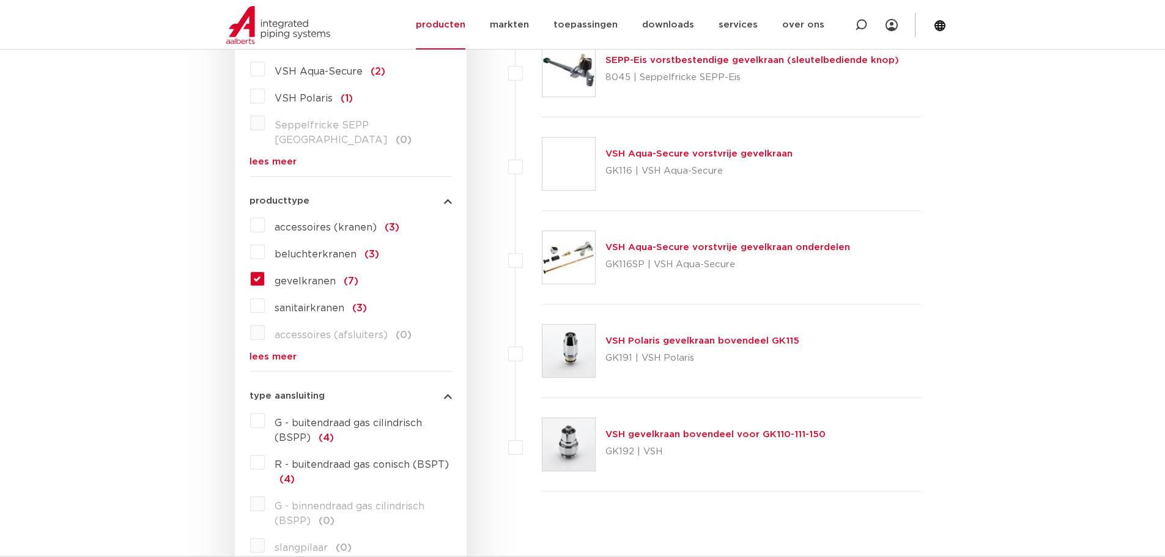
click at [667, 249] on link "VSH Aqua-Secure vorstvrije gevelkraan onderdelen" at bounding box center [727, 247] width 245 height 9
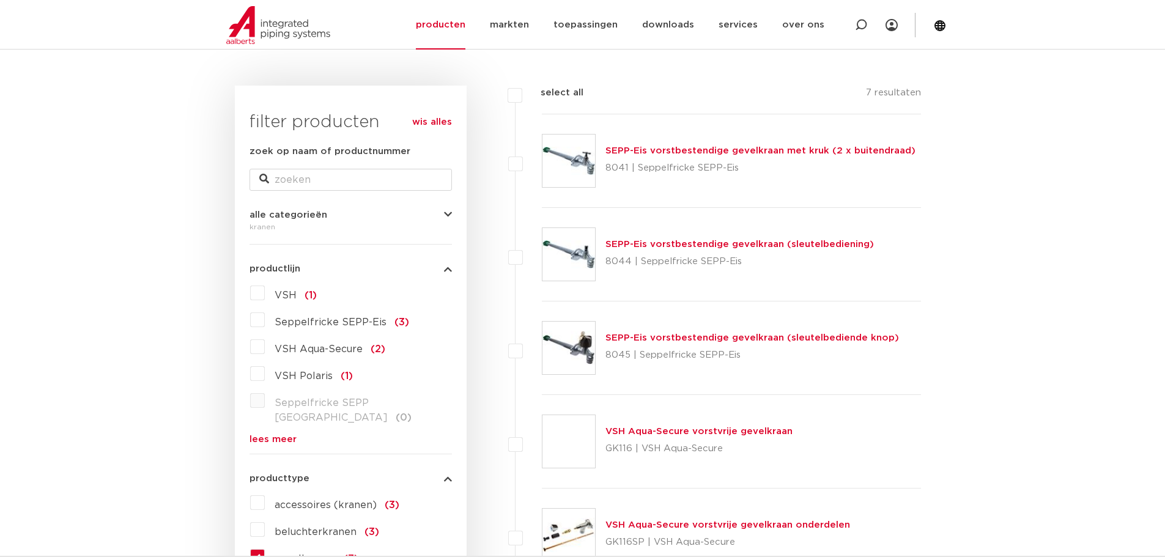
scroll to position [122, 0]
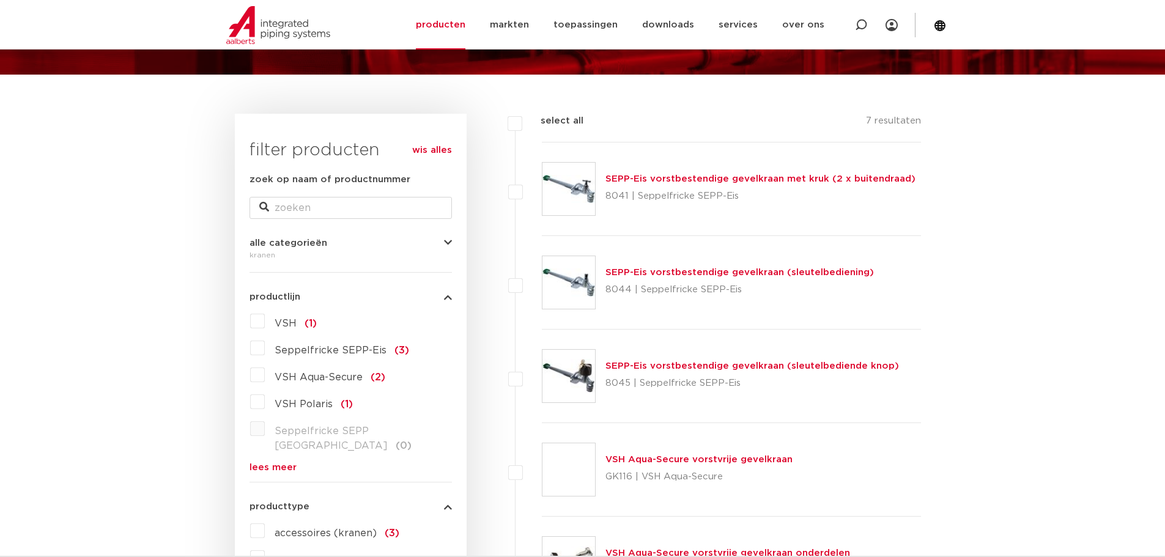
drag, startPoint x: 907, startPoint y: 177, endPoint x: 608, endPoint y: 174, distance: 299.7
click at [608, 174] on div "SEPP-Eis vorstbestendige gevelkraan met kruk (2 x buitendraad) 8041 | Seppelfri…" at bounding box center [732, 189] width 380 height 94
copy link "SEPP-Eis vorstbestendige gevelkraan met kruk (2 x buitendraad)"
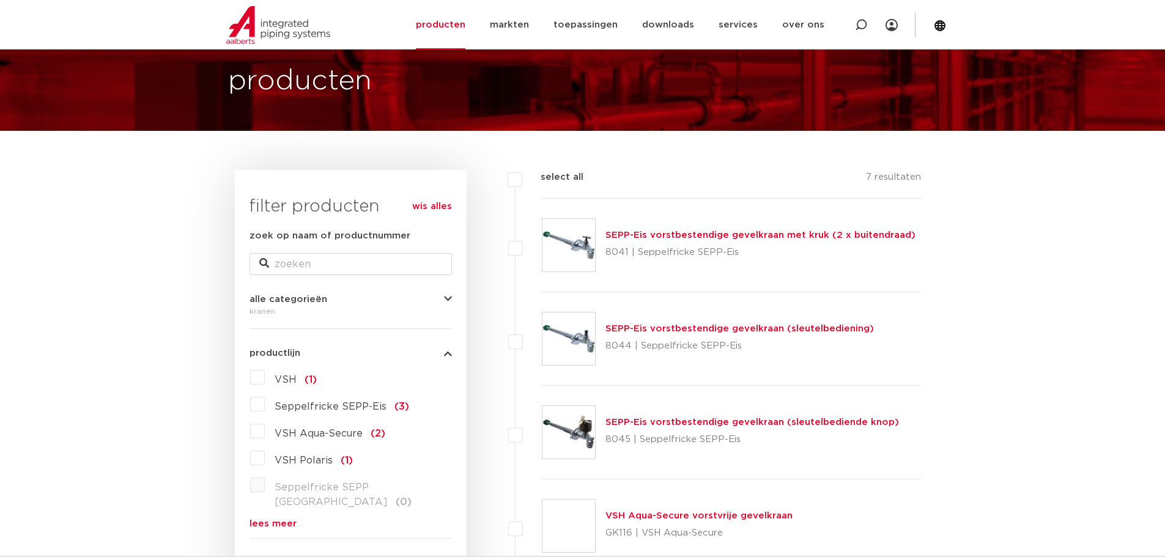
scroll to position [61, 0]
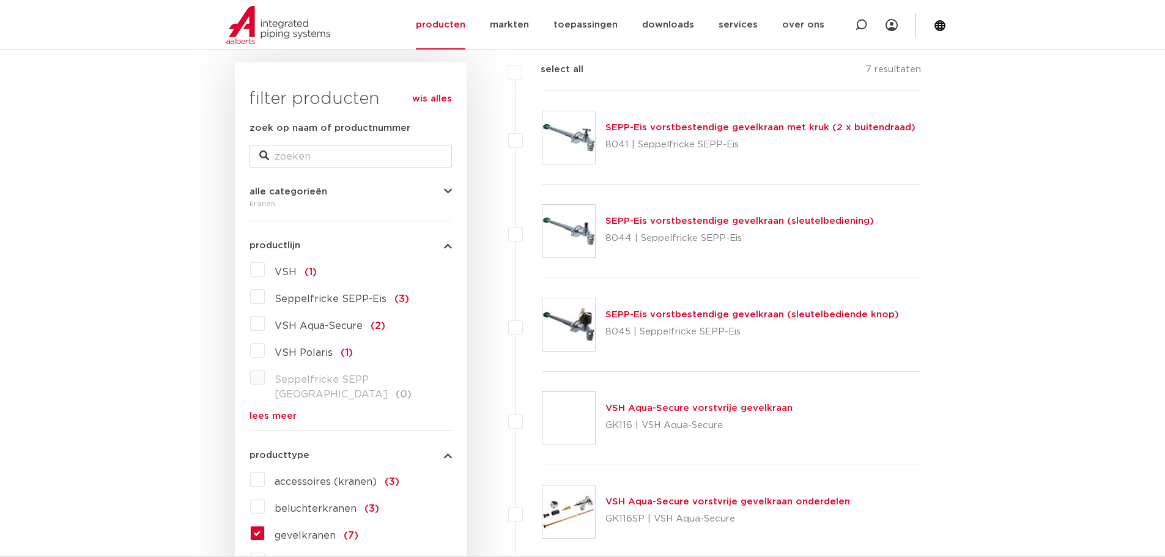
scroll to position [183, 0]
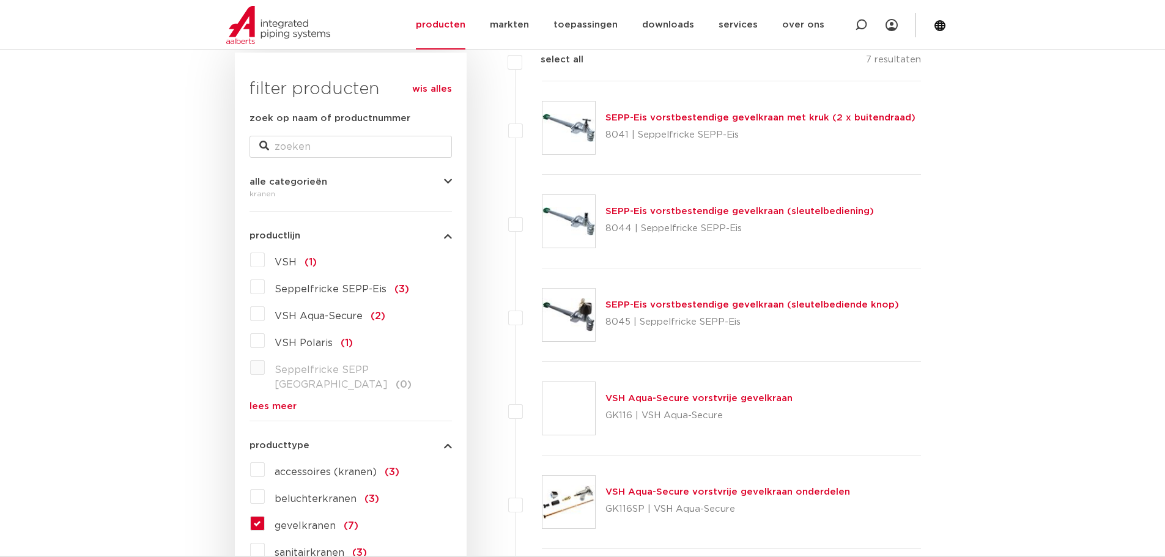
click at [640, 212] on link "SEPP-Eis vorstbestendige gevelkraan (sleutelbediening)" at bounding box center [739, 211] width 268 height 9
click at [627, 116] on link "SEPP-Eis vorstbestendige gevelkraan met kruk (2 x buitendraad)" at bounding box center [760, 117] width 310 height 9
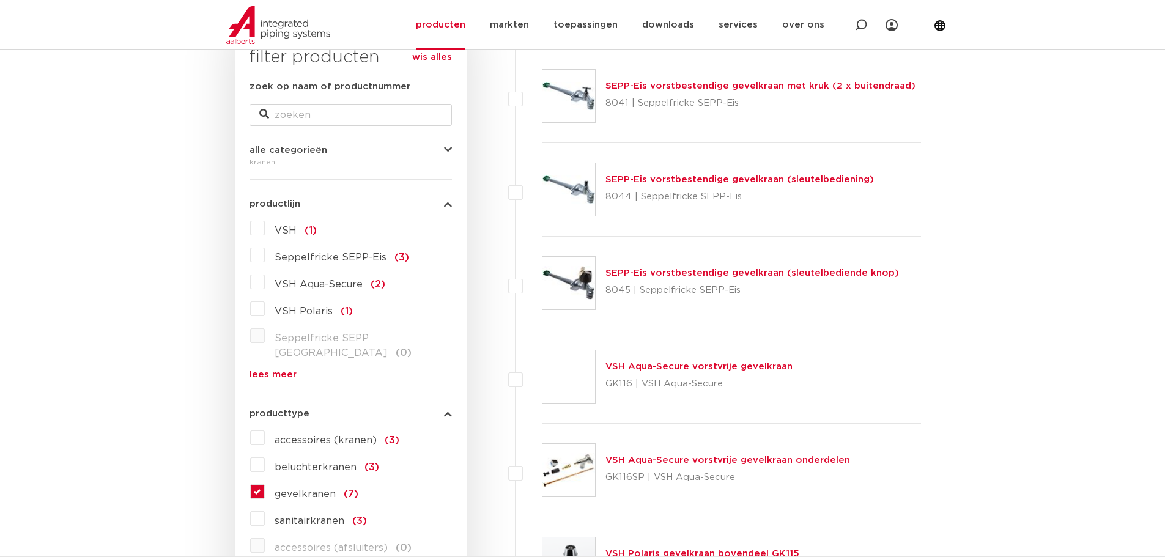
scroll to position [245, 0]
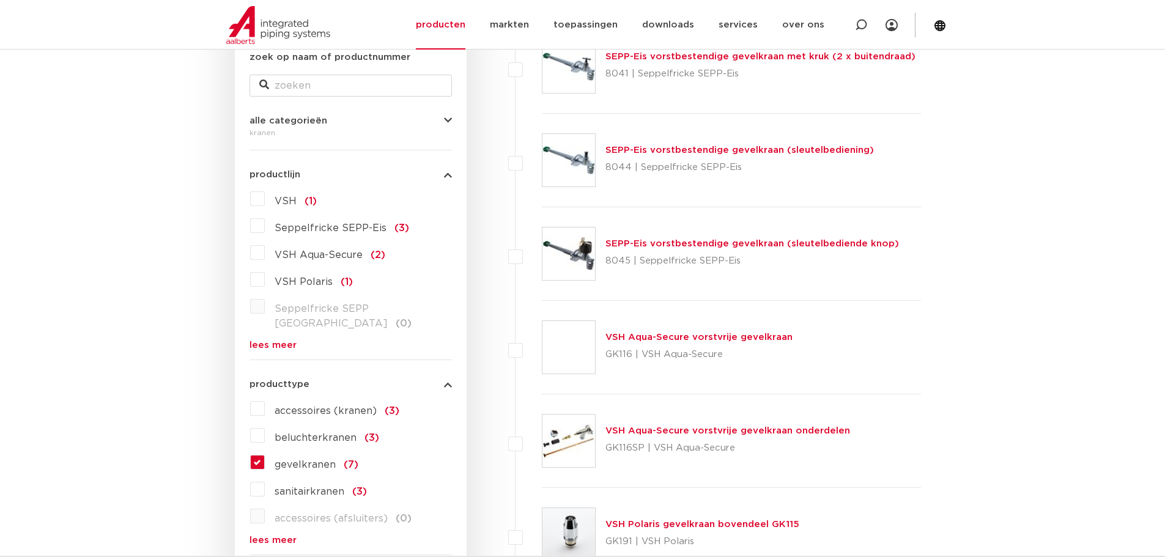
click at [651, 245] on link "SEPP-Eis vorstbestendige gevelkraan (sleutelbediende knop)" at bounding box center [752, 243] width 294 height 9
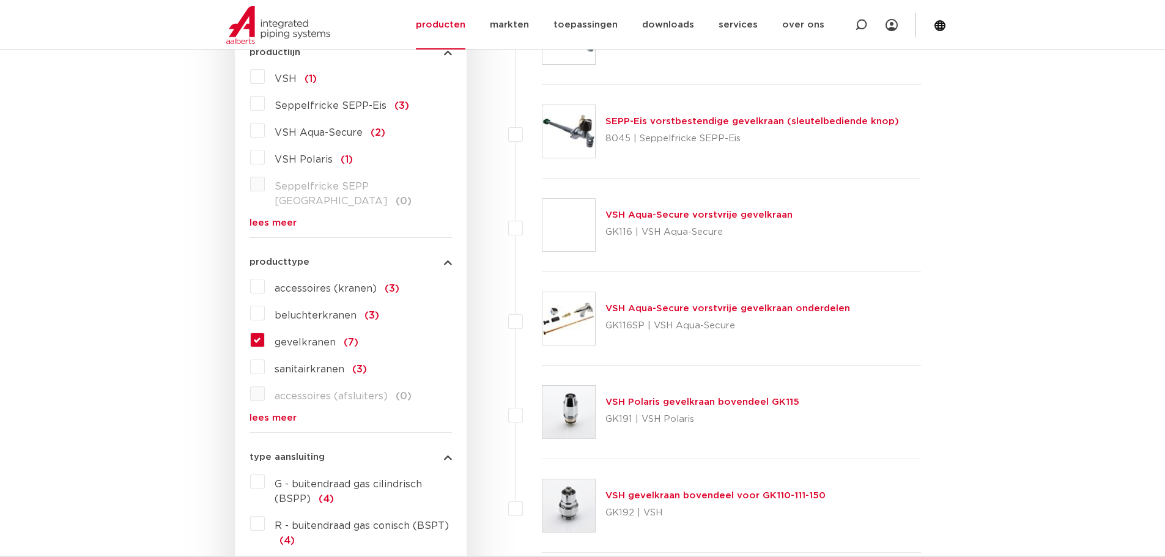
scroll to position [428, 0]
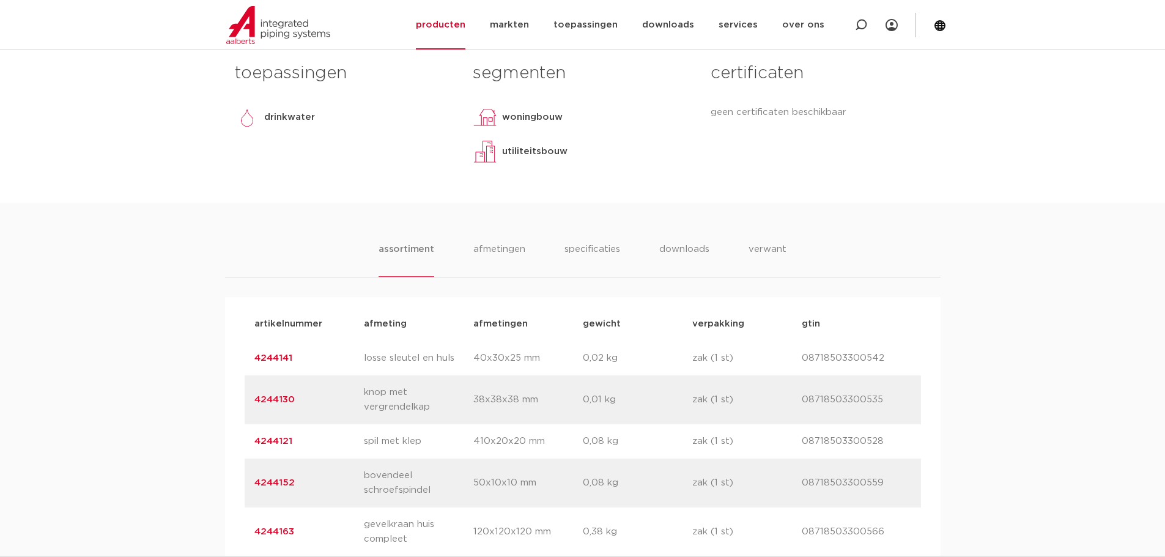
scroll to position [612, 0]
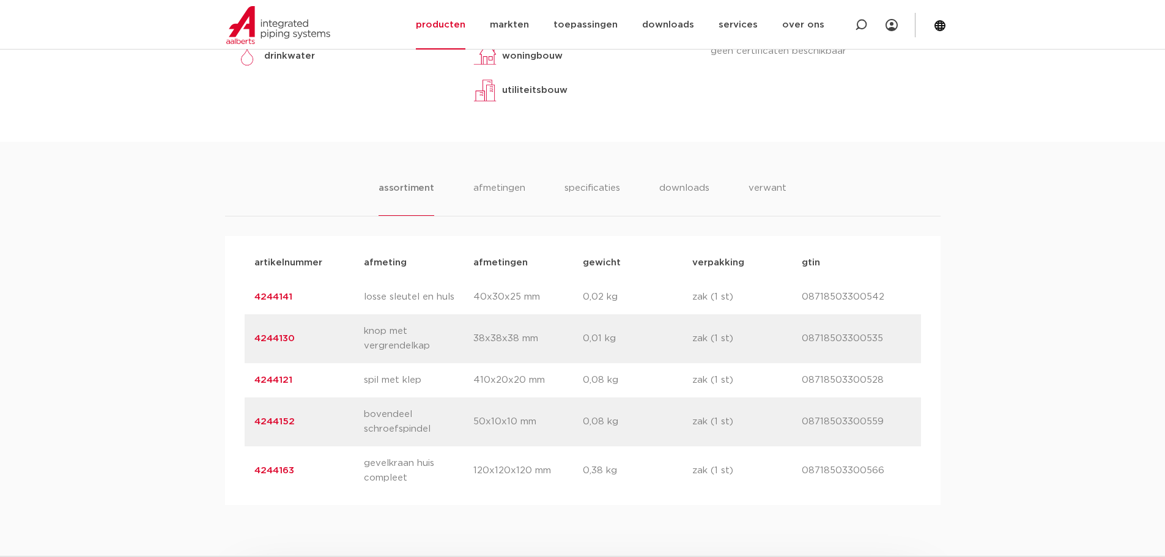
click at [388, 427] on p "bovendeel schroefspindel" at bounding box center [418, 421] width 109 height 29
click at [359, 430] on div "artikelnummer 4244152 afmeting bovendeel schroefspindel afmetingen 50x10x10 mm …" at bounding box center [583, 421] width 676 height 49
click at [285, 423] on link "4244152" at bounding box center [274, 421] width 40 height 9
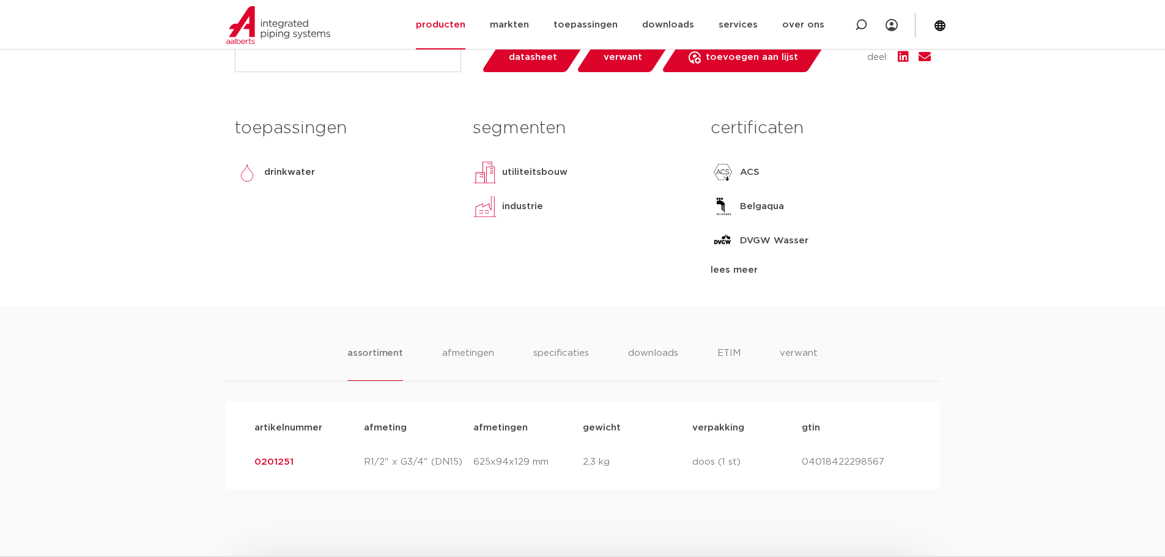
scroll to position [485, 0]
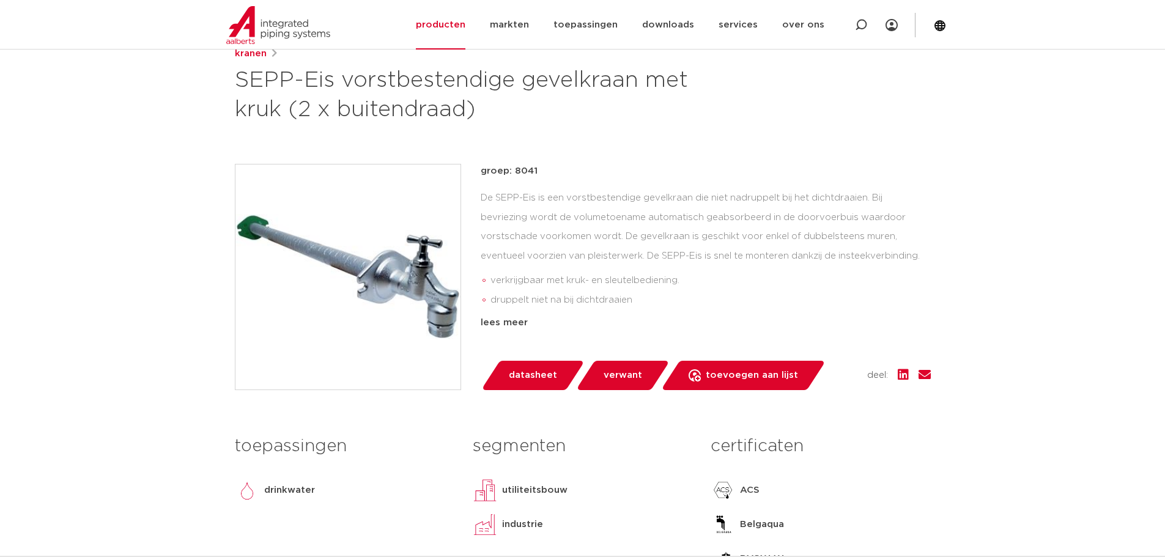
scroll to position [306, 0]
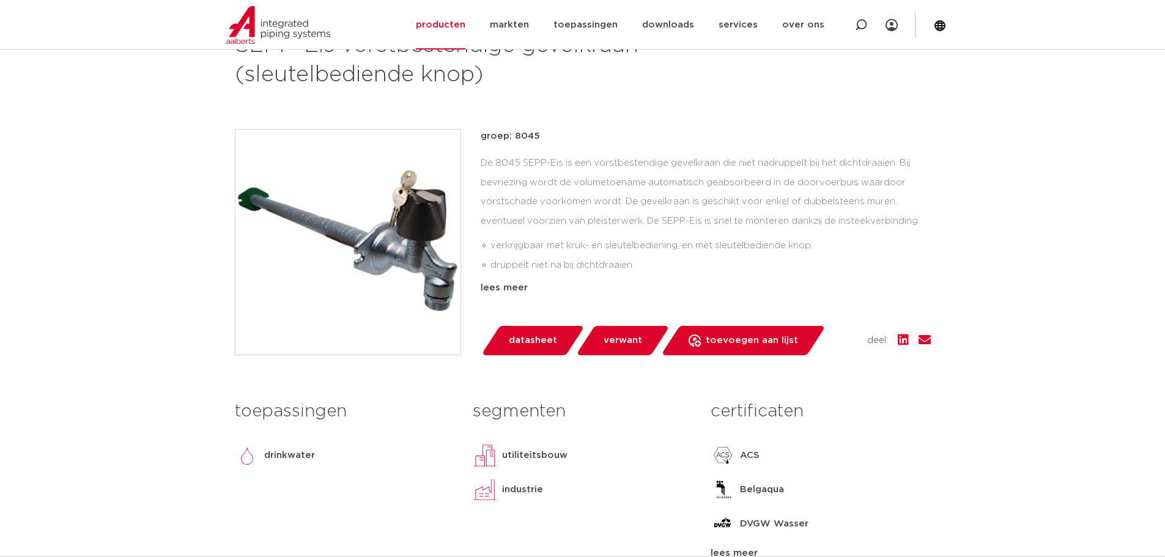
scroll to position [183, 0]
